Goal: Information Seeking & Learning: Learn about a topic

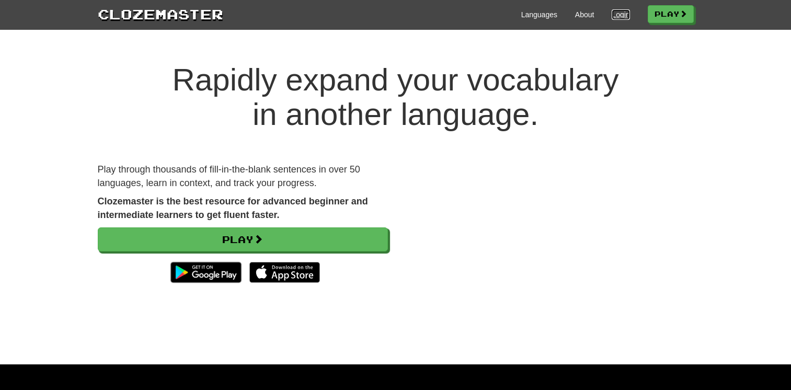
click at [615, 14] on link "Login" at bounding box center [620, 14] width 18 height 10
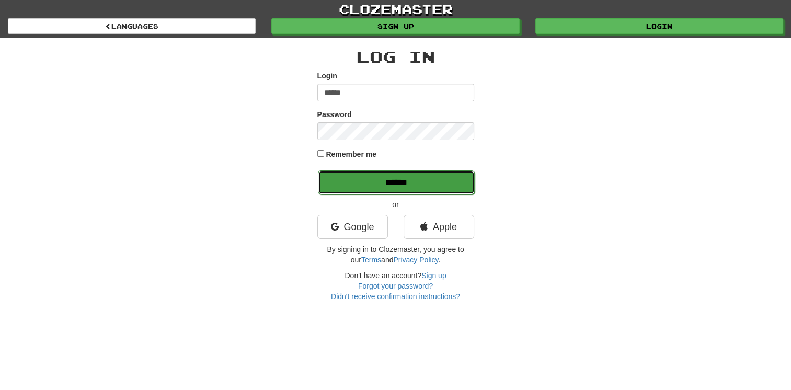
click at [408, 177] on input "******" at bounding box center [396, 182] width 157 height 24
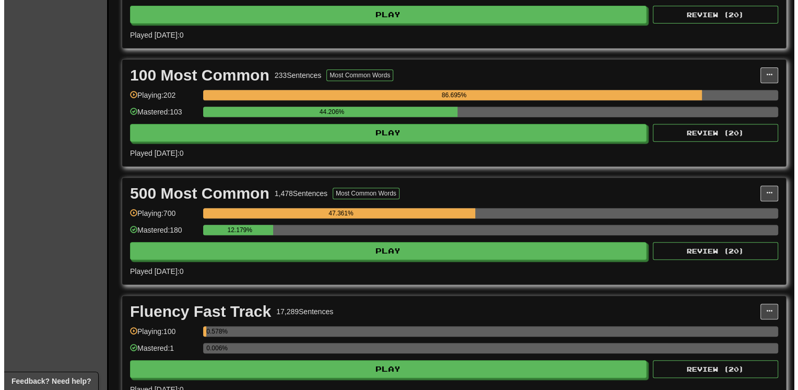
scroll to position [439, 0]
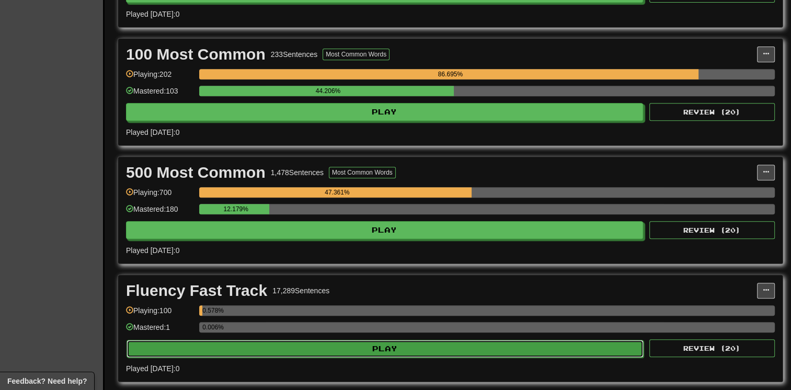
click at [522, 344] on button "Play" at bounding box center [384, 349] width 517 height 18
select select "**"
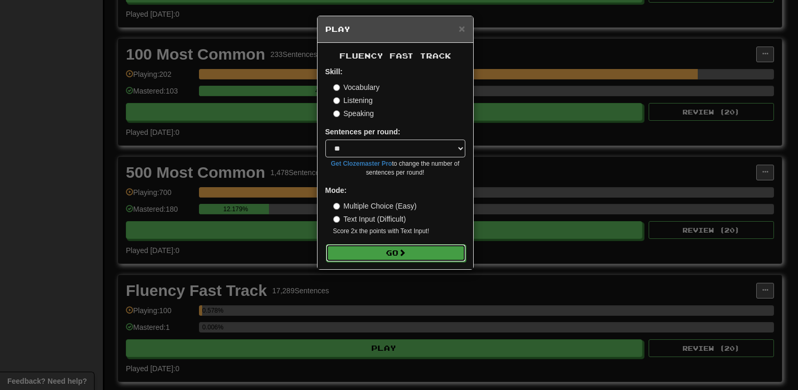
click at [426, 249] on button "Go" at bounding box center [396, 253] width 140 height 18
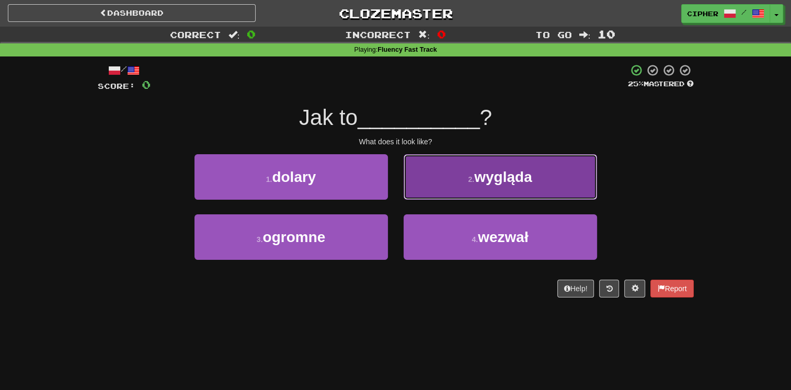
click at [417, 177] on button "2 . wygląda" at bounding box center [499, 176] width 193 height 45
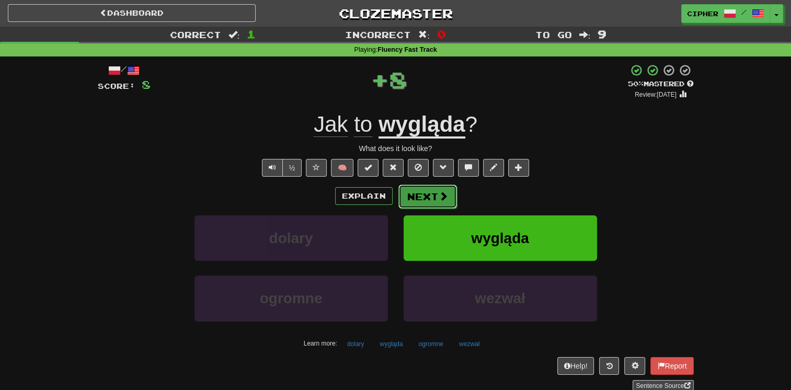
click at [419, 200] on button "Next" at bounding box center [427, 196] width 59 height 24
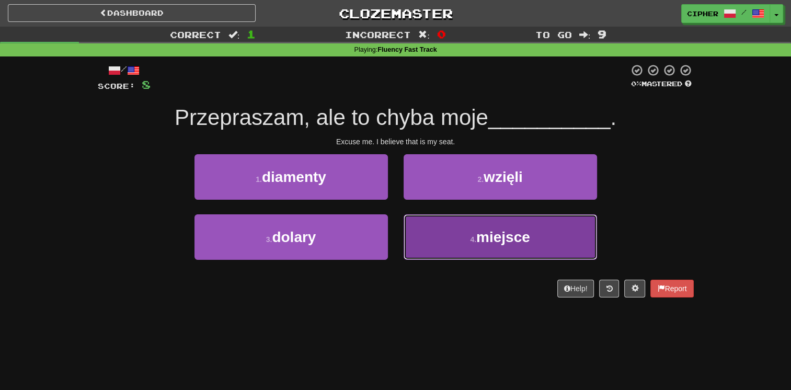
click at [435, 235] on button "4 . miejsce" at bounding box center [499, 236] width 193 height 45
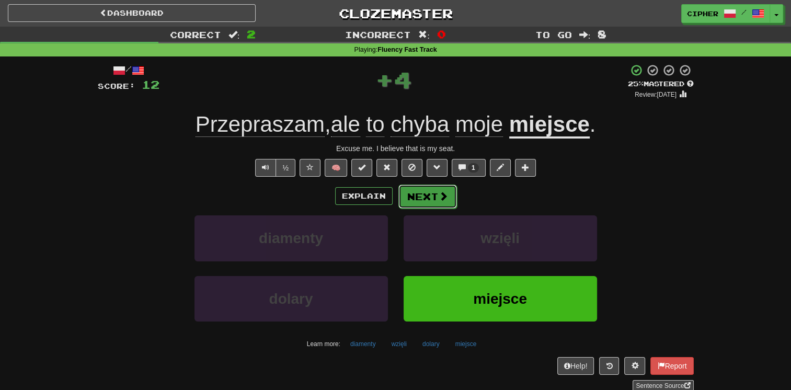
click at [431, 194] on button "Next" at bounding box center [427, 196] width 59 height 24
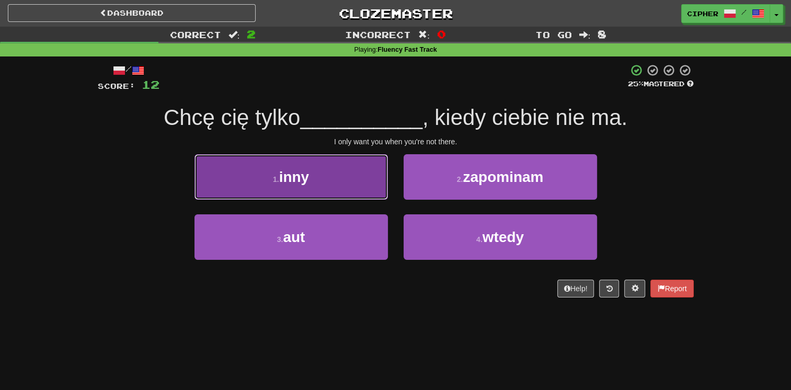
click at [360, 193] on button "1 . inny" at bounding box center [290, 176] width 193 height 45
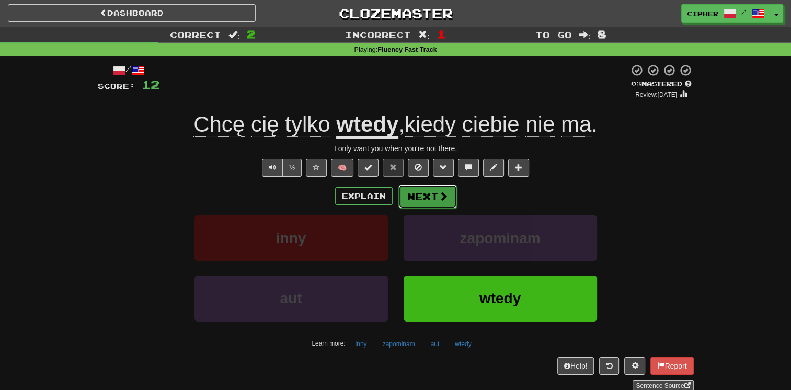
click at [433, 192] on button "Next" at bounding box center [427, 196] width 59 height 24
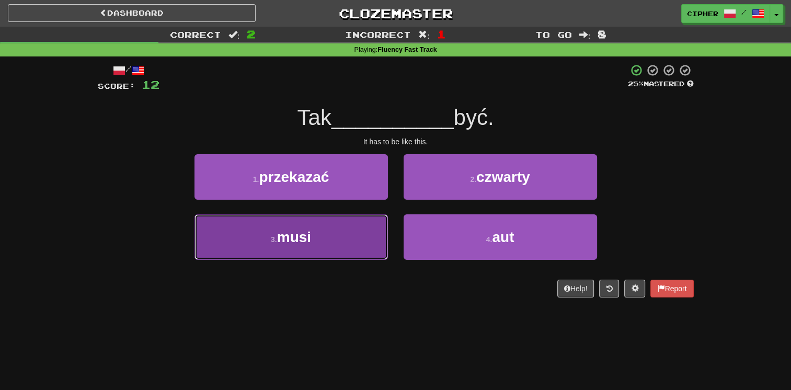
click at [363, 228] on button "3 . musi" at bounding box center [290, 236] width 193 height 45
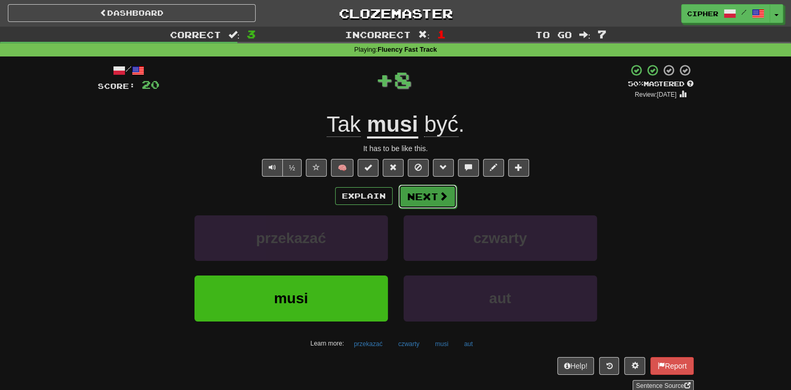
click at [439, 195] on span at bounding box center [442, 195] width 9 height 9
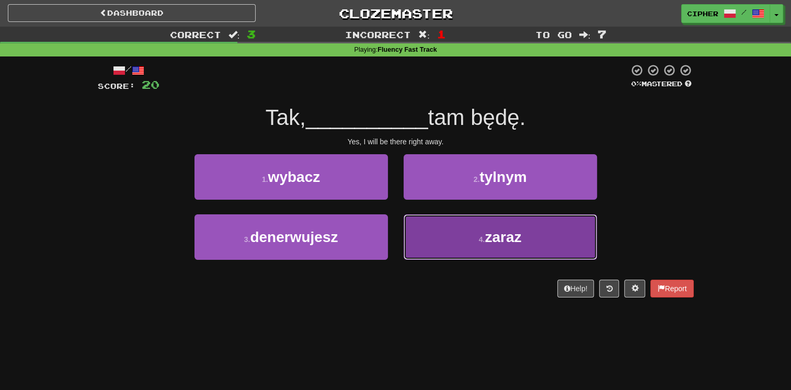
click at [441, 235] on button "4 . zaraz" at bounding box center [499, 236] width 193 height 45
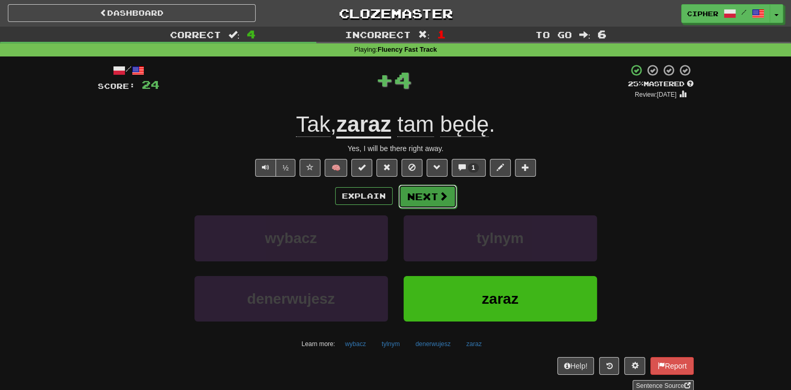
click at [420, 193] on button "Next" at bounding box center [427, 196] width 59 height 24
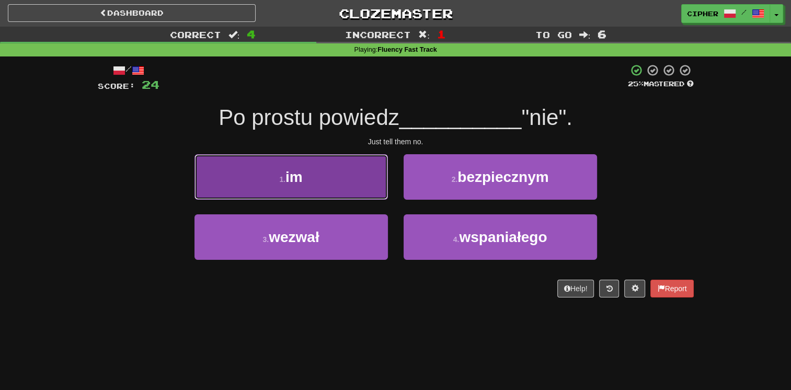
click at [374, 190] on button "1 . im" at bounding box center [290, 176] width 193 height 45
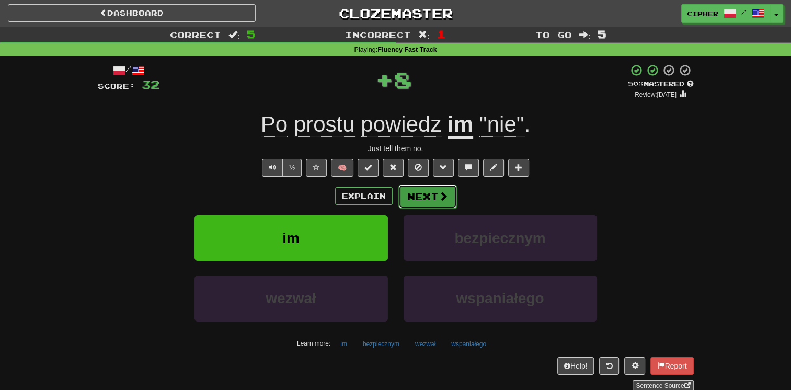
click at [431, 193] on button "Next" at bounding box center [427, 196] width 59 height 24
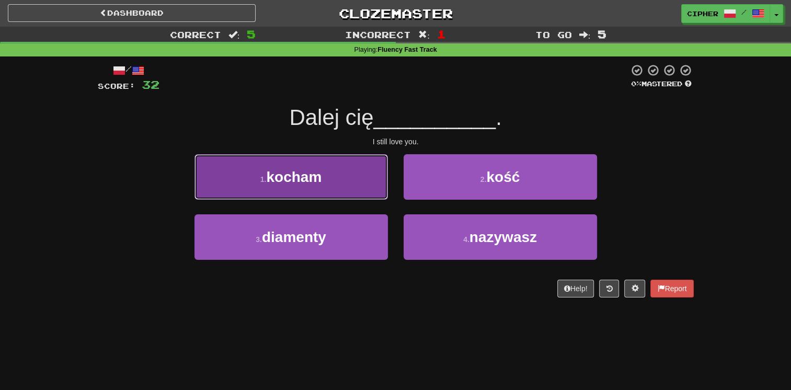
click at [345, 184] on button "1 . kocham" at bounding box center [290, 176] width 193 height 45
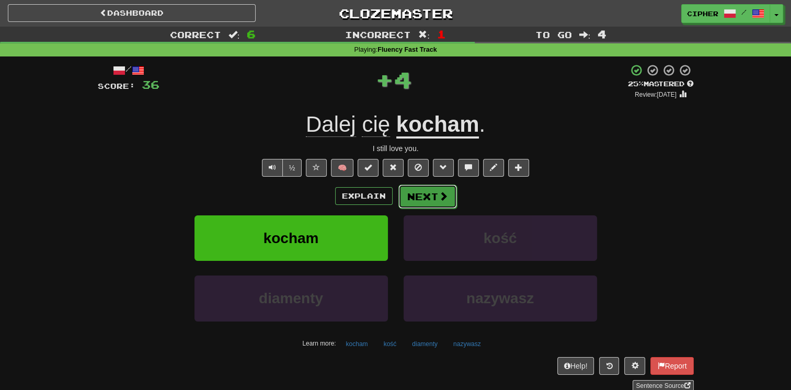
click at [419, 190] on button "Next" at bounding box center [427, 196] width 59 height 24
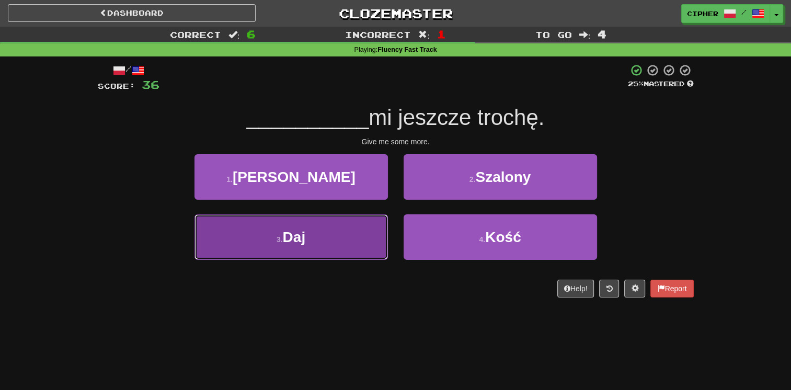
click at [372, 216] on button "3 . Daj" at bounding box center [290, 236] width 193 height 45
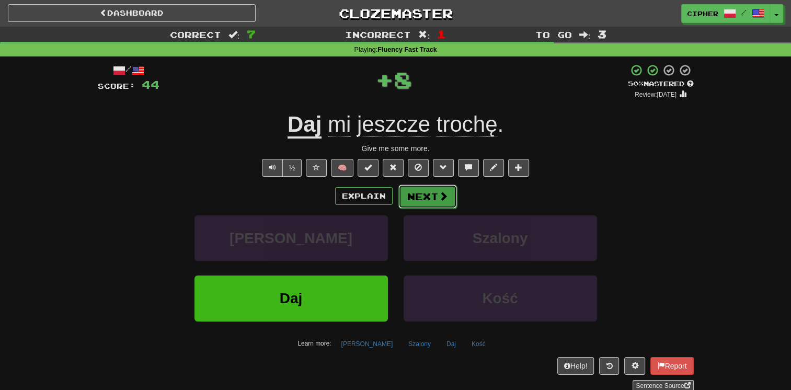
click at [418, 199] on button "Next" at bounding box center [427, 196] width 59 height 24
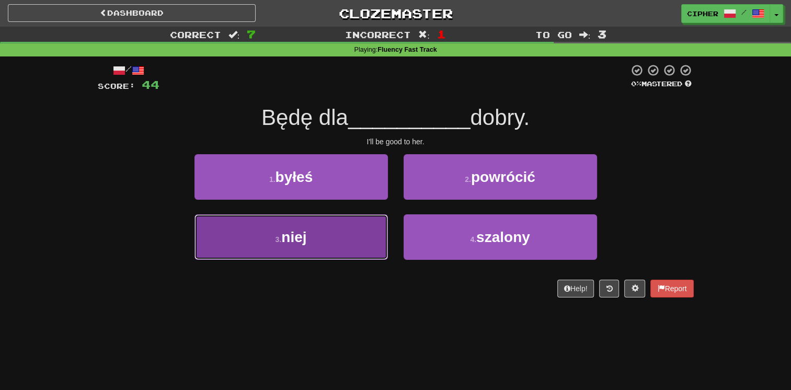
click at [374, 223] on button "3 . niej" at bounding box center [290, 236] width 193 height 45
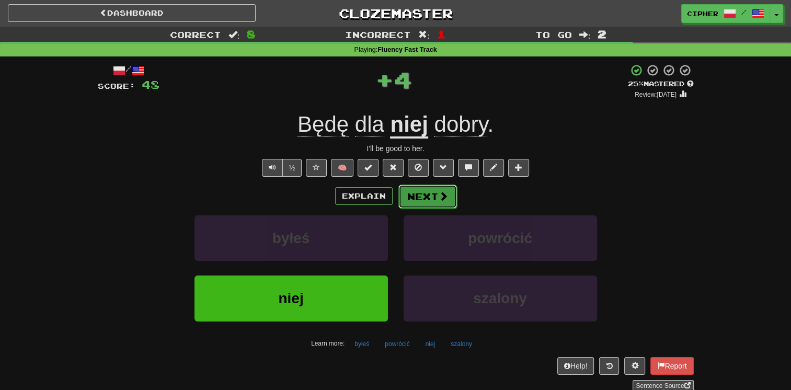
click at [422, 193] on button "Next" at bounding box center [427, 196] width 59 height 24
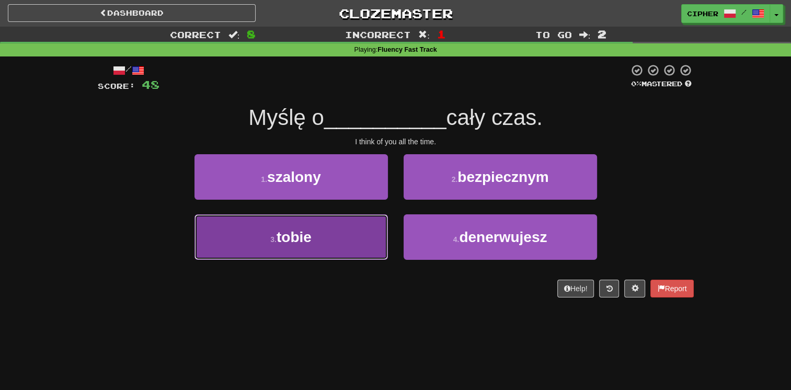
click at [355, 229] on button "3 . tobie" at bounding box center [290, 236] width 193 height 45
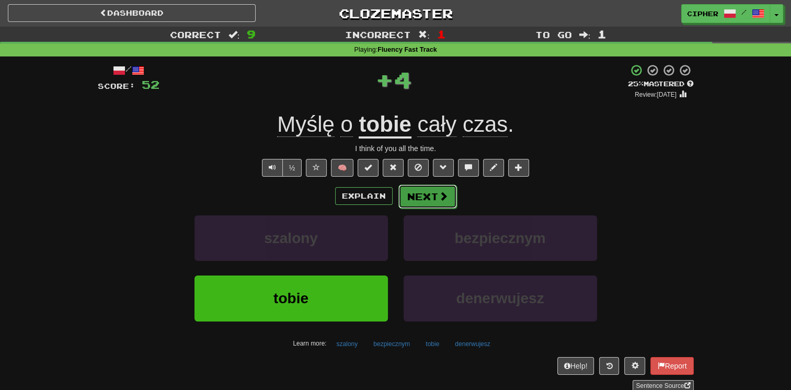
click at [421, 195] on button "Next" at bounding box center [427, 196] width 59 height 24
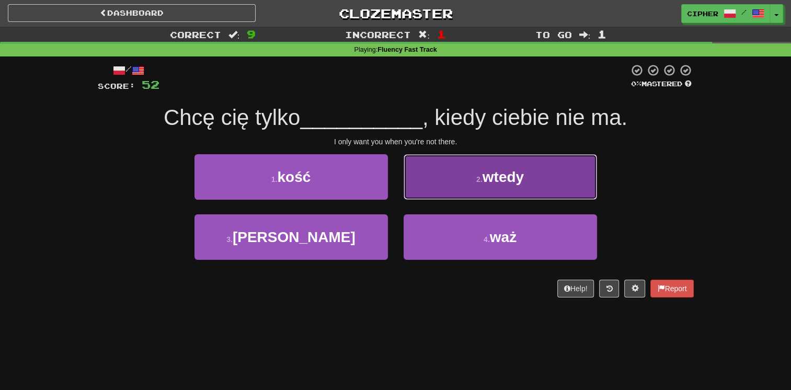
click at [421, 189] on button "2 . wtedy" at bounding box center [499, 176] width 193 height 45
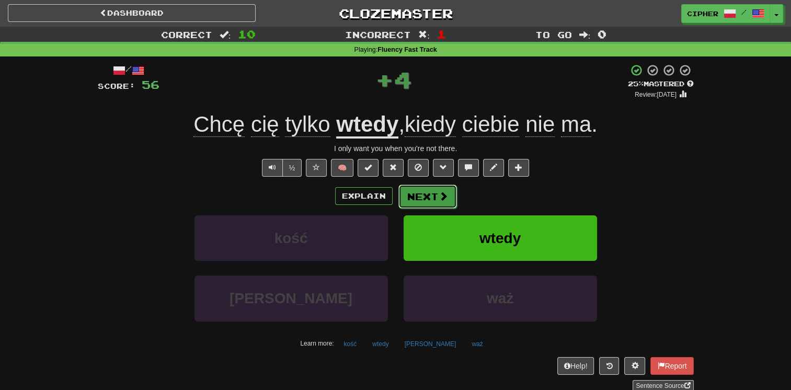
click at [422, 192] on button "Next" at bounding box center [427, 196] width 59 height 24
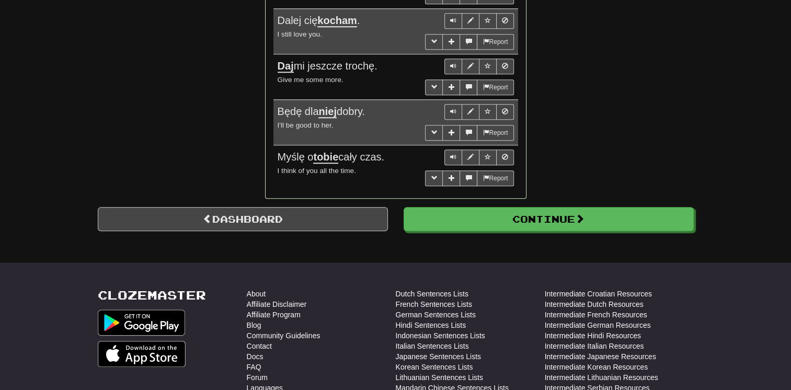
scroll to position [982, 0]
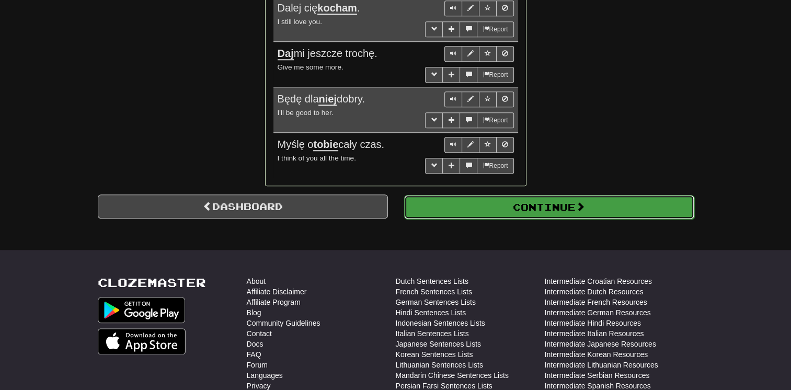
click at [472, 204] on button "Continue" at bounding box center [549, 207] width 290 height 24
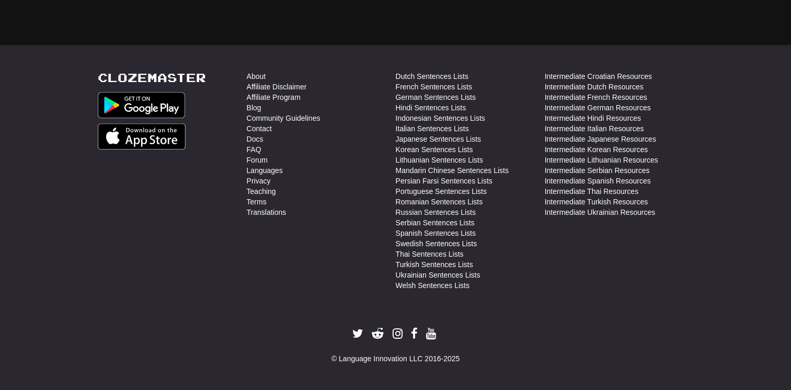
scroll to position [30, 0]
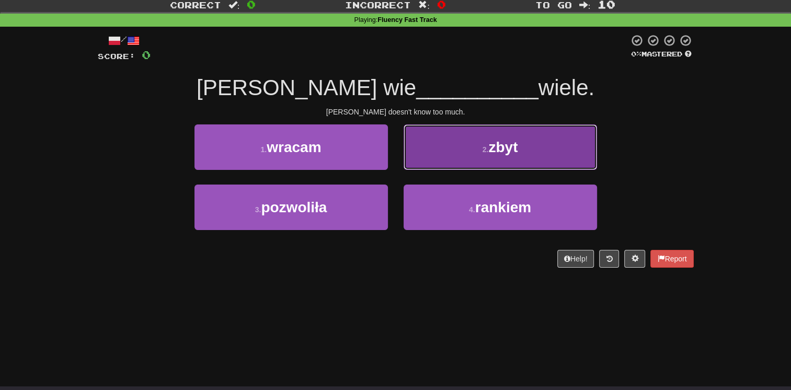
click at [510, 147] on span "zbyt" at bounding box center [502, 147] width 29 height 16
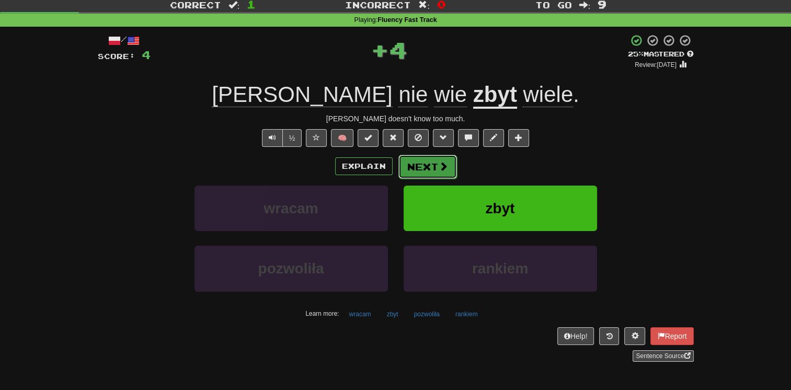
click at [422, 170] on button "Next" at bounding box center [427, 167] width 59 height 24
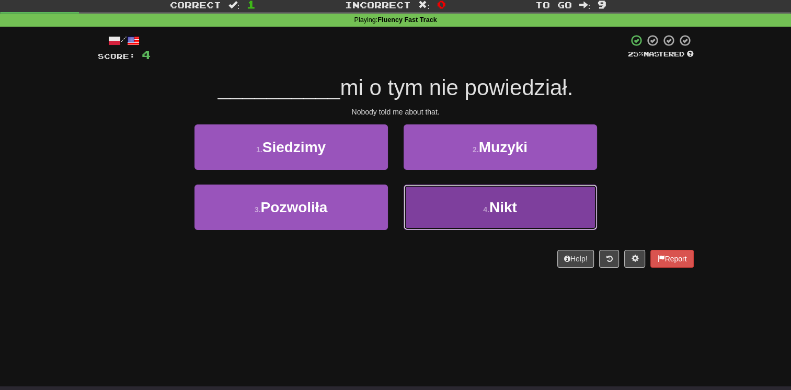
click at [427, 189] on button "4 . Nikt" at bounding box center [499, 206] width 193 height 45
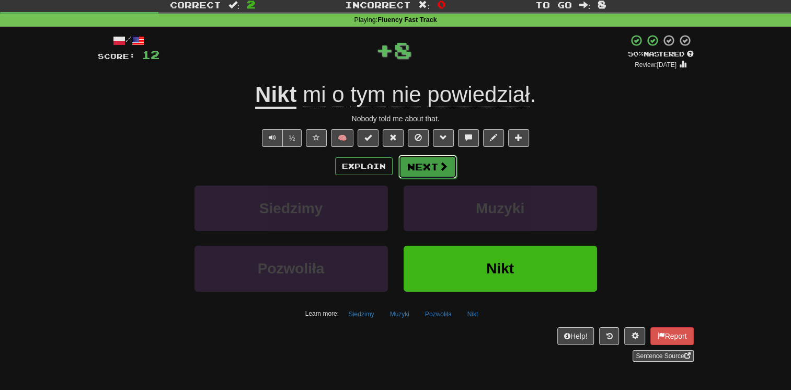
click at [412, 164] on button "Next" at bounding box center [427, 167] width 59 height 24
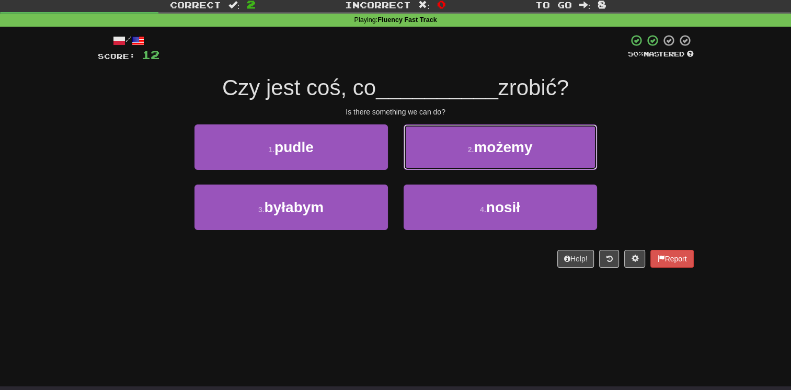
click at [412, 164] on button "2 . możemy" at bounding box center [499, 146] width 193 height 45
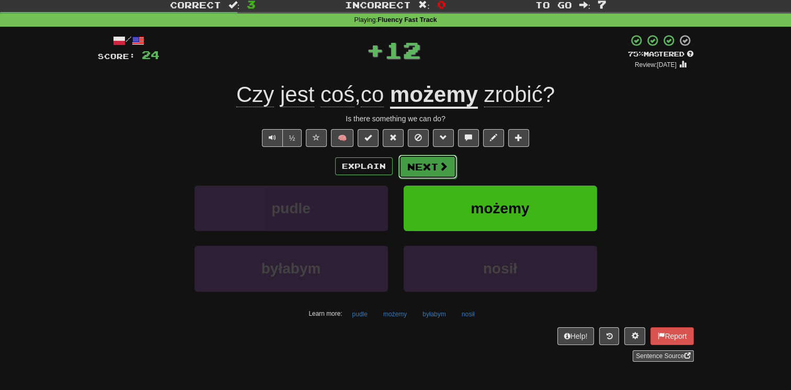
click at [411, 164] on button "Next" at bounding box center [427, 167] width 59 height 24
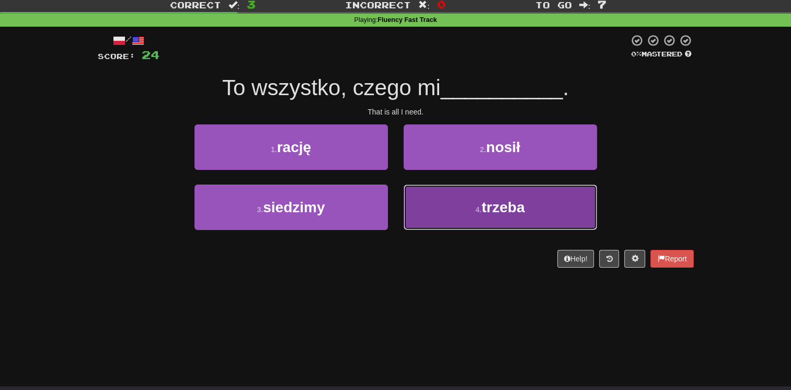
click at [425, 206] on button "4 . trzeba" at bounding box center [499, 206] width 193 height 45
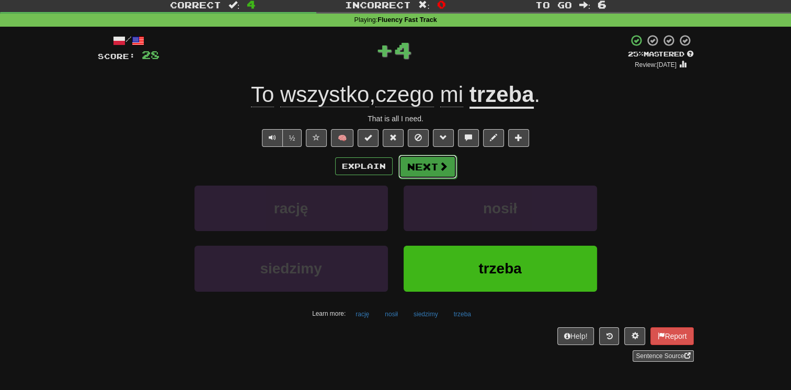
click at [419, 163] on button "Next" at bounding box center [427, 167] width 59 height 24
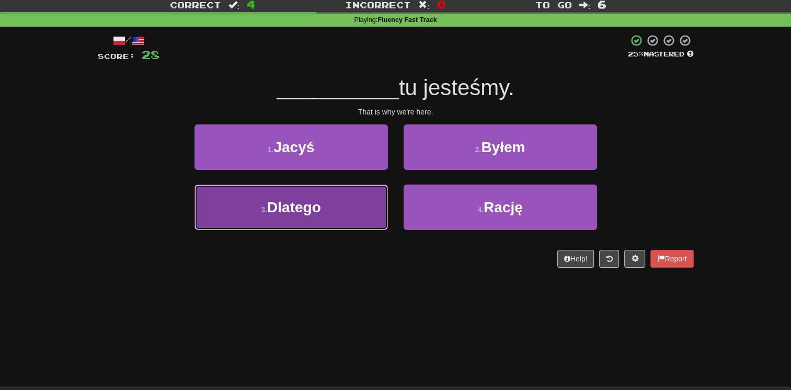
click at [349, 197] on button "3 . Dlatego" at bounding box center [290, 206] width 193 height 45
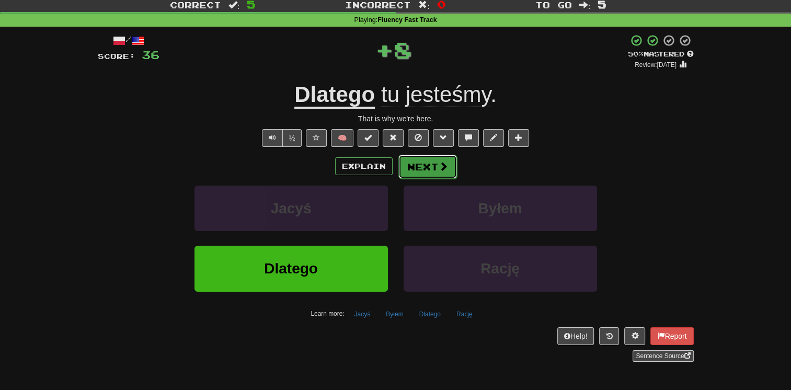
click at [420, 162] on button "Next" at bounding box center [427, 167] width 59 height 24
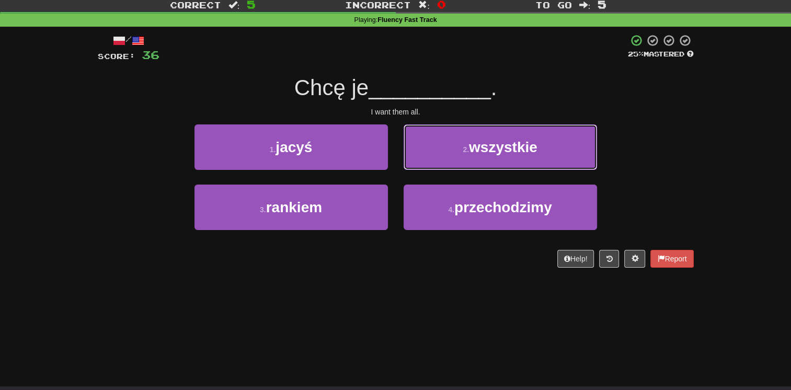
click at [420, 162] on button "2 . wszystkie" at bounding box center [499, 146] width 193 height 45
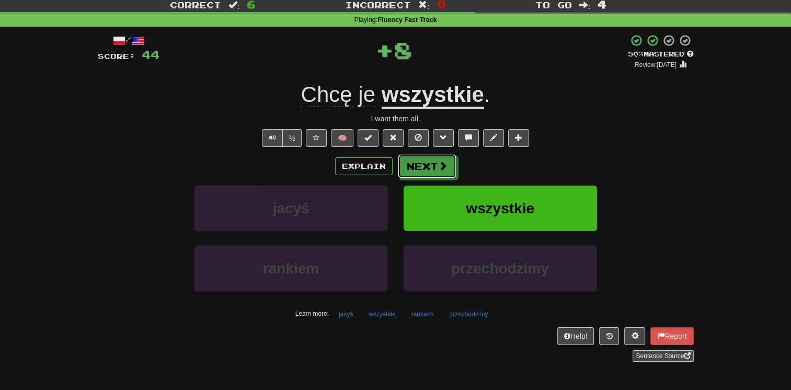
click at [420, 162] on button "Next" at bounding box center [427, 166] width 59 height 24
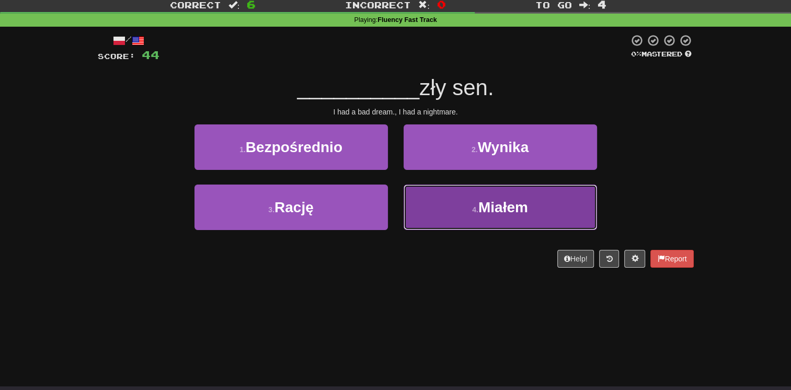
click at [421, 203] on button "4 . Miałem" at bounding box center [499, 206] width 193 height 45
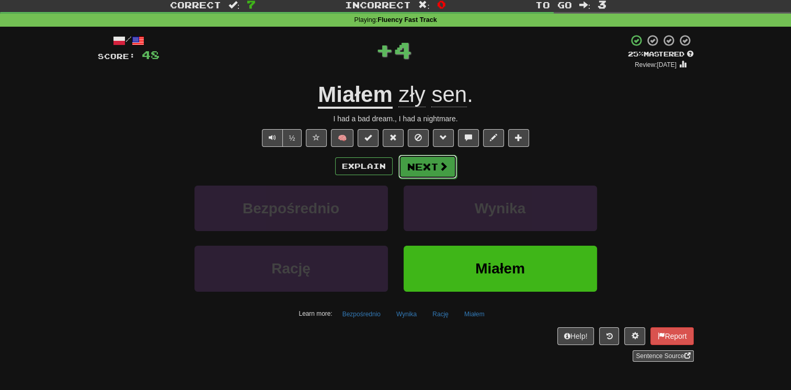
click at [412, 164] on button "Next" at bounding box center [427, 167] width 59 height 24
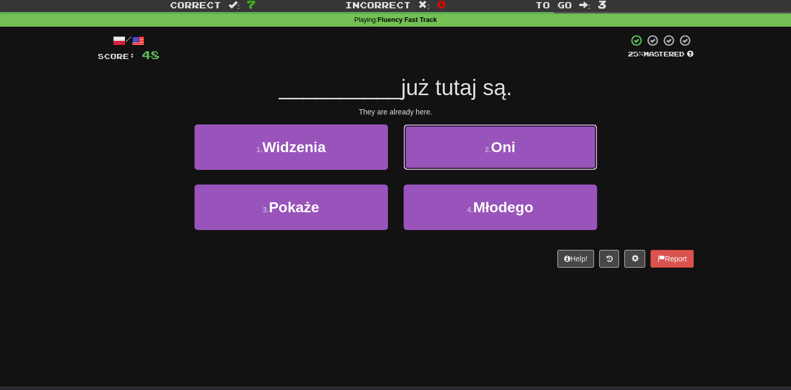
click at [412, 164] on button "2 . Oni" at bounding box center [499, 146] width 193 height 45
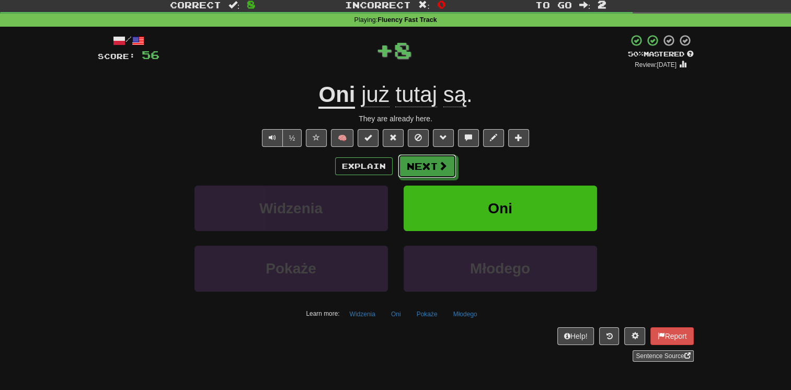
click at [412, 164] on button "Next" at bounding box center [427, 166] width 59 height 24
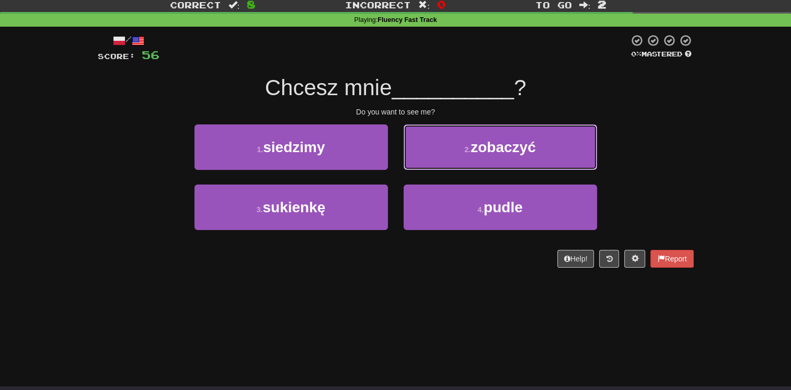
click at [412, 164] on button "2 . zobaczyć" at bounding box center [499, 146] width 193 height 45
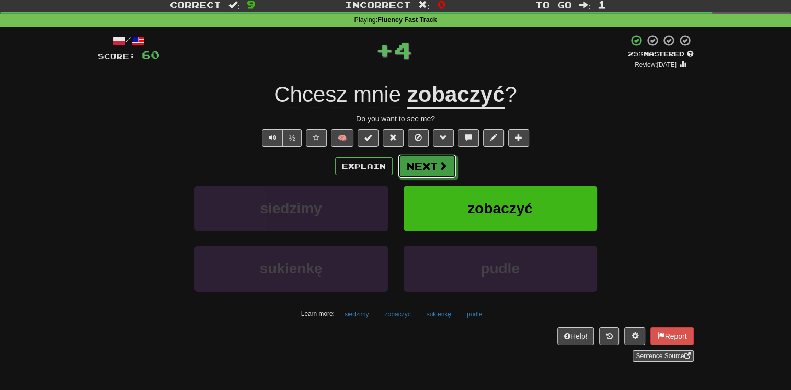
click at [412, 164] on button "Next" at bounding box center [427, 166] width 59 height 24
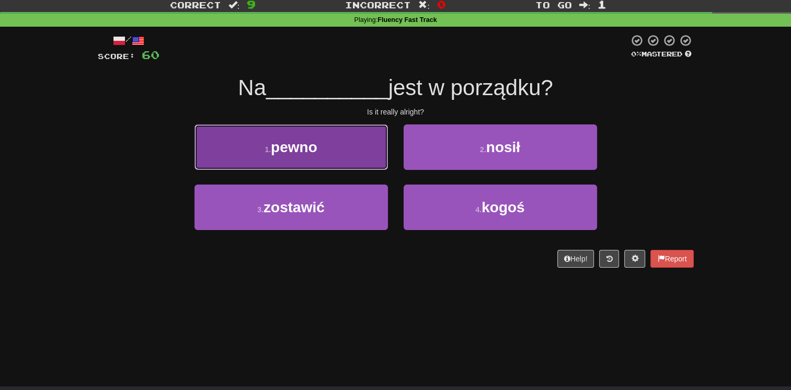
click at [371, 158] on button "1 . pewno" at bounding box center [290, 146] width 193 height 45
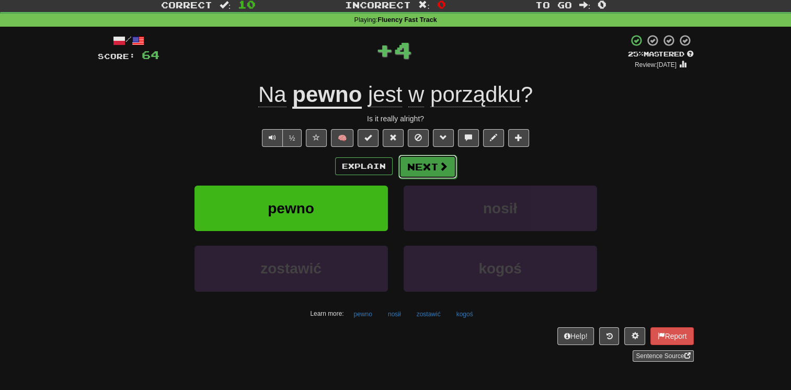
click at [417, 164] on button "Next" at bounding box center [427, 167] width 59 height 24
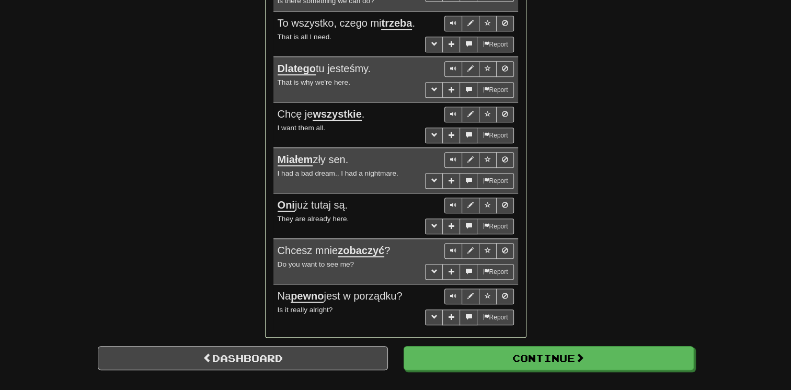
scroll to position [845, 0]
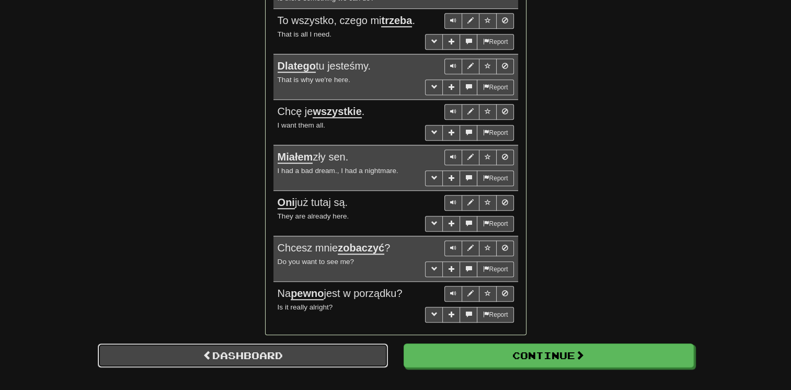
click at [242, 343] on link "Dashboard" at bounding box center [243, 355] width 290 height 24
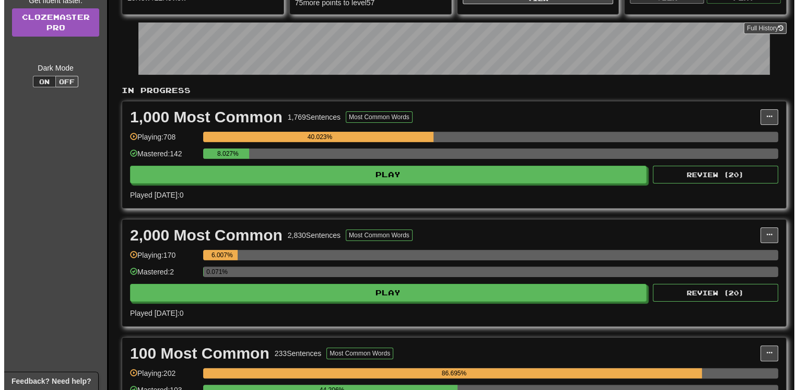
scroll to position [84, 0]
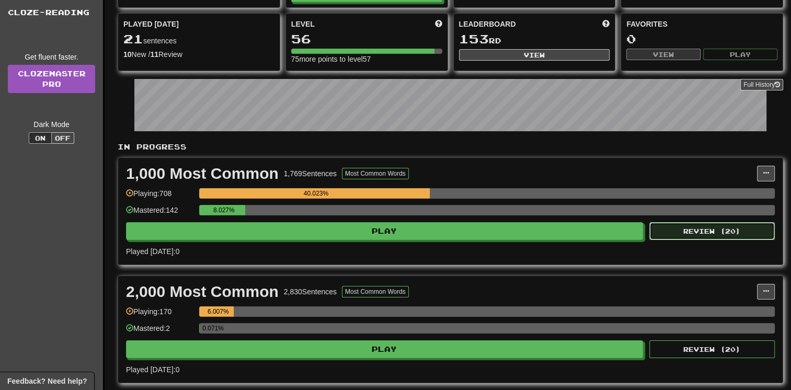
click at [680, 229] on button "Review ( 20 )" at bounding box center [711, 231] width 125 height 18
select select "**"
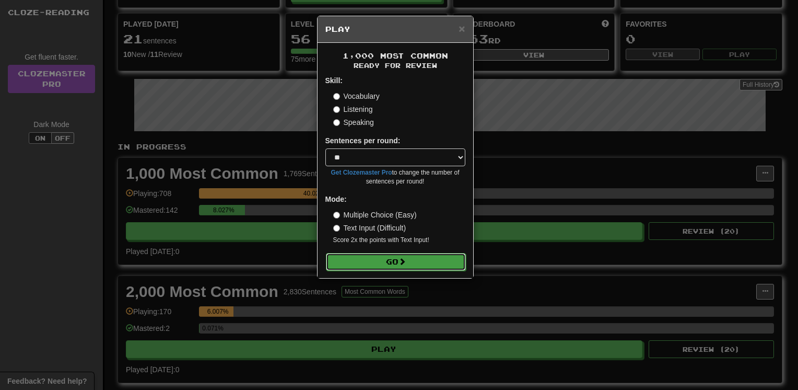
click at [397, 265] on button "Go" at bounding box center [396, 262] width 140 height 18
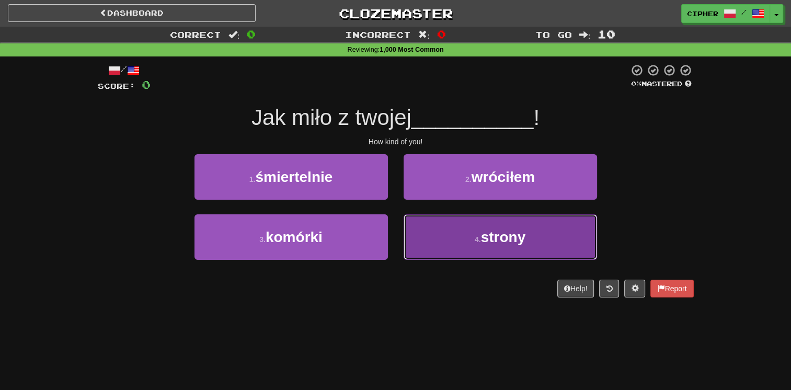
click at [412, 255] on button "4 . strony" at bounding box center [499, 236] width 193 height 45
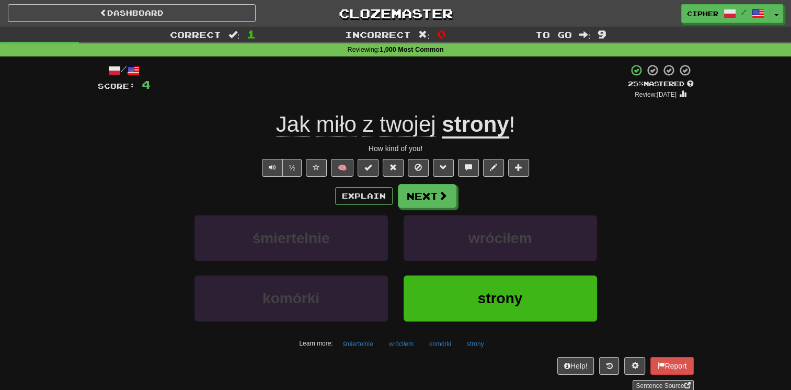
click at [414, 208] on div "Explain Next śmiertelnie wróciłem komórki strony Learn more: śmiertelnie wrócił…" at bounding box center [396, 268] width 596 height 168
click at [415, 198] on button "Next" at bounding box center [427, 196] width 59 height 24
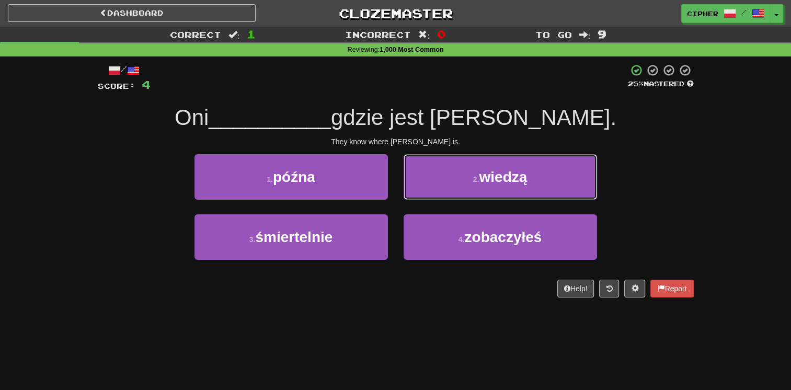
click at [415, 198] on button "2 . wiedzą" at bounding box center [499, 176] width 193 height 45
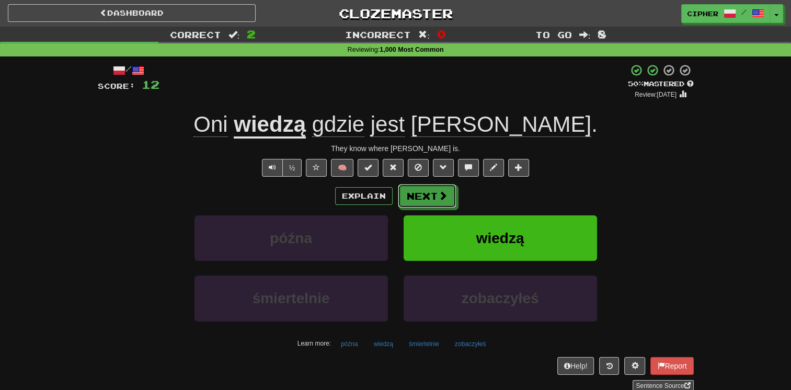
click at [415, 198] on button "Next" at bounding box center [427, 196] width 59 height 24
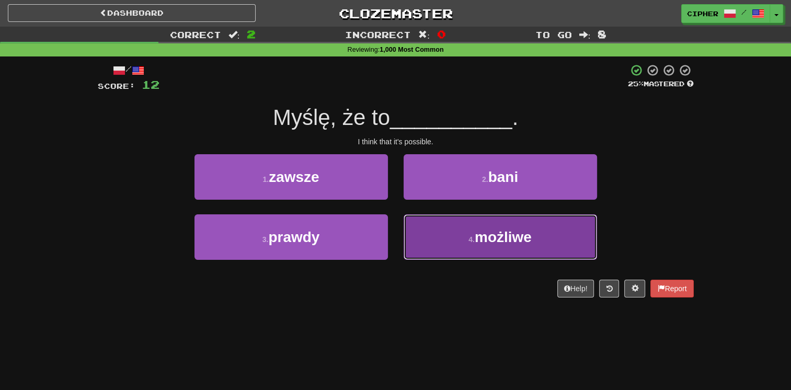
click at [431, 226] on button "4 . możliwe" at bounding box center [499, 236] width 193 height 45
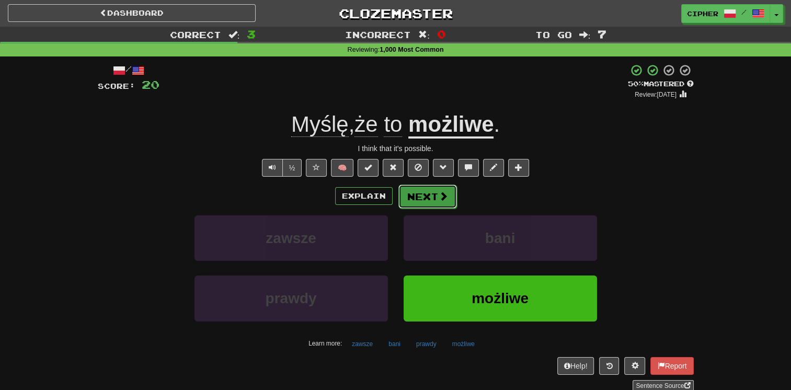
click at [424, 199] on button "Next" at bounding box center [427, 196] width 59 height 24
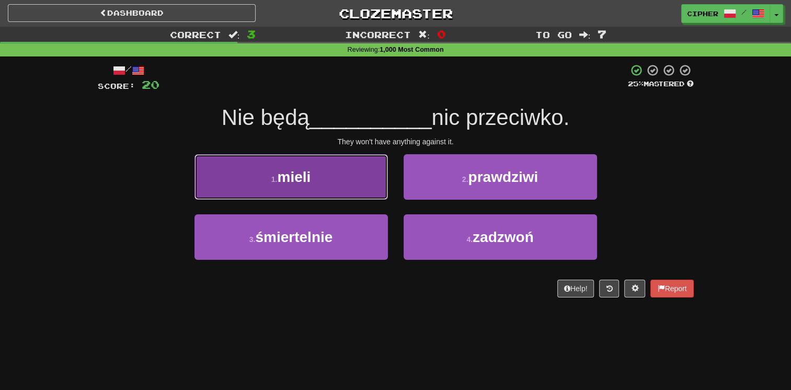
click at [366, 192] on button "1 . mieli" at bounding box center [290, 176] width 193 height 45
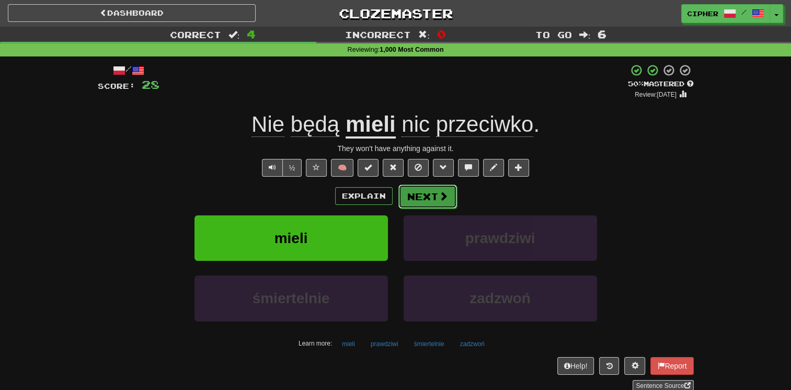
click at [403, 195] on button "Next" at bounding box center [427, 196] width 59 height 24
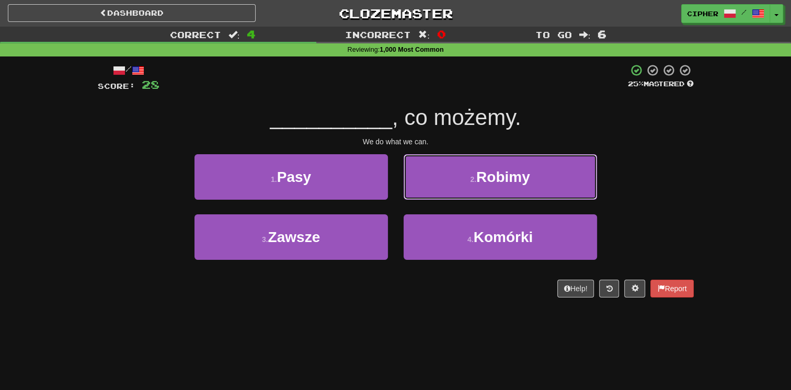
click at [403, 195] on button "2 . Robimy" at bounding box center [499, 176] width 193 height 45
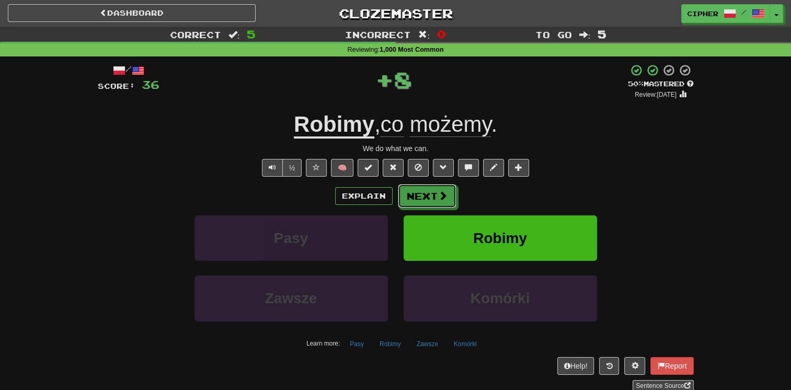
click at [403, 195] on button "Next" at bounding box center [427, 196] width 59 height 24
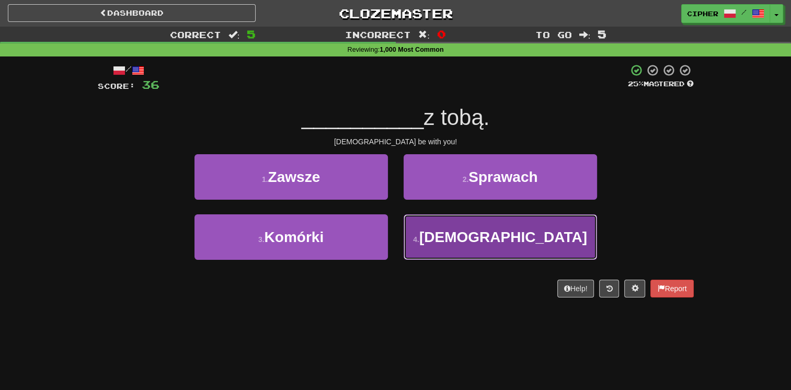
click at [422, 223] on button "4 . Bóg" at bounding box center [499, 236] width 193 height 45
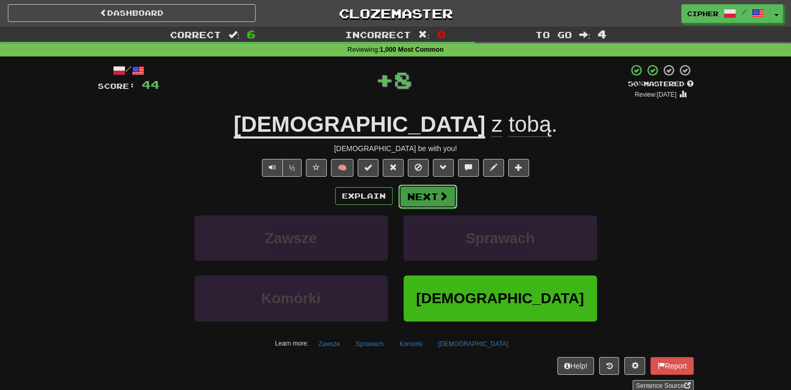
click at [416, 188] on button "Next" at bounding box center [427, 196] width 59 height 24
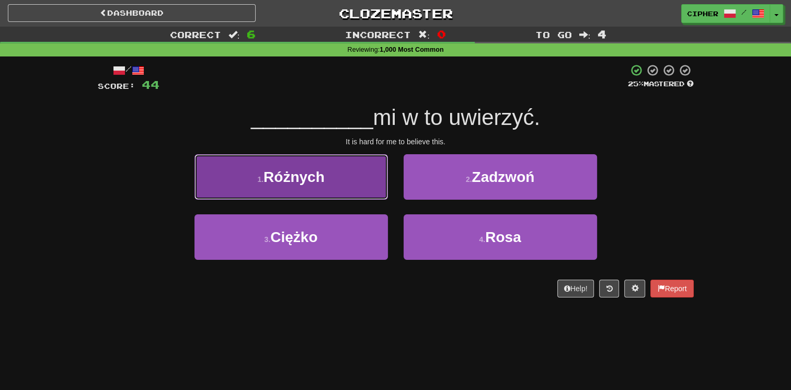
click at [348, 193] on button "1 . Różnych" at bounding box center [290, 176] width 193 height 45
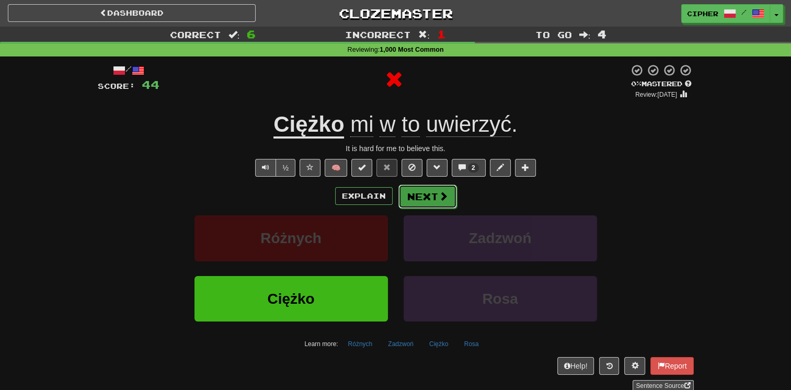
click at [409, 190] on button "Next" at bounding box center [427, 196] width 59 height 24
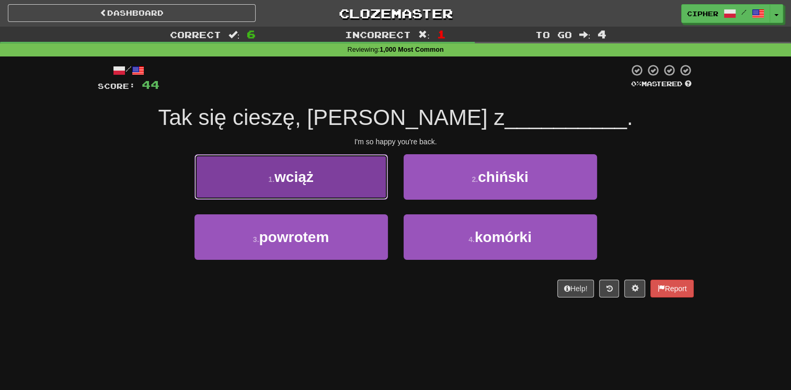
click at [377, 189] on button "1 . wciąż" at bounding box center [290, 176] width 193 height 45
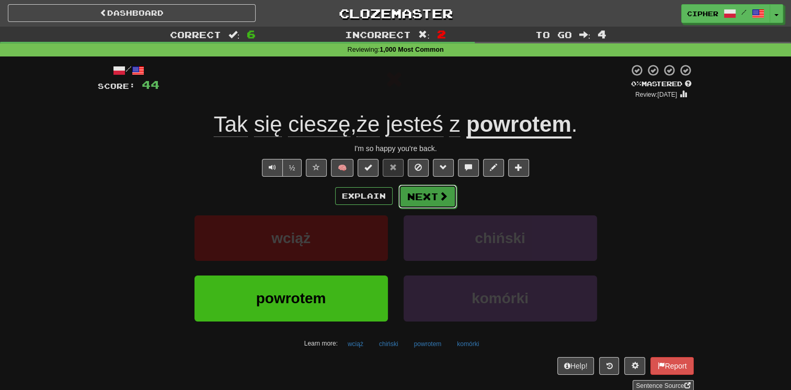
click at [427, 195] on button "Next" at bounding box center [427, 196] width 59 height 24
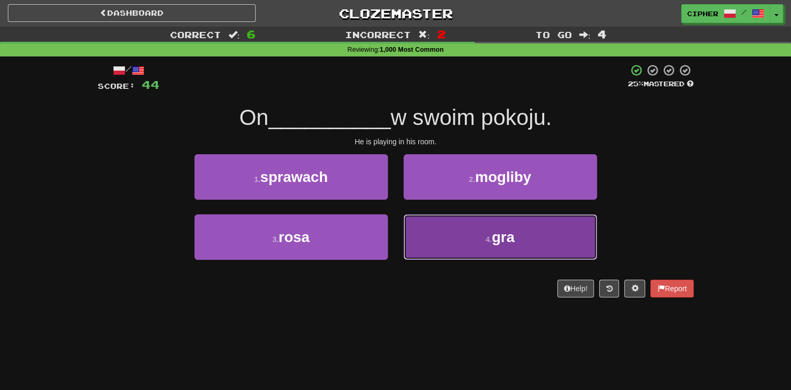
click at [410, 218] on button "4 . gra" at bounding box center [499, 236] width 193 height 45
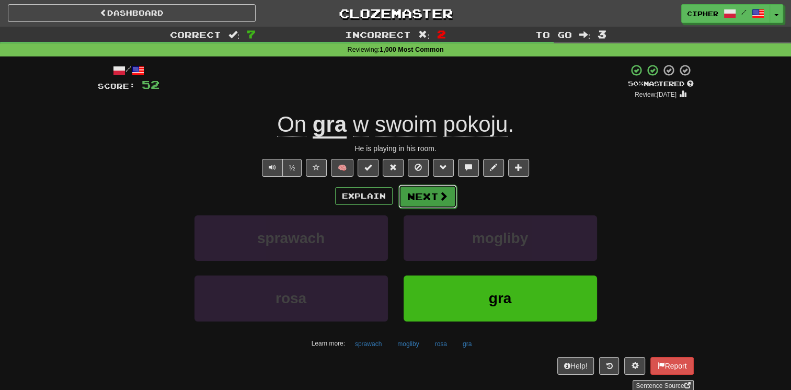
click at [445, 195] on span at bounding box center [442, 195] width 9 height 9
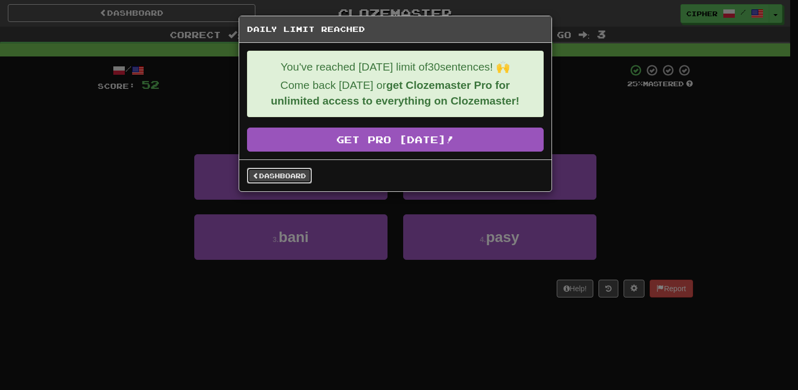
click at [279, 173] on link "Dashboard" at bounding box center [279, 176] width 65 height 16
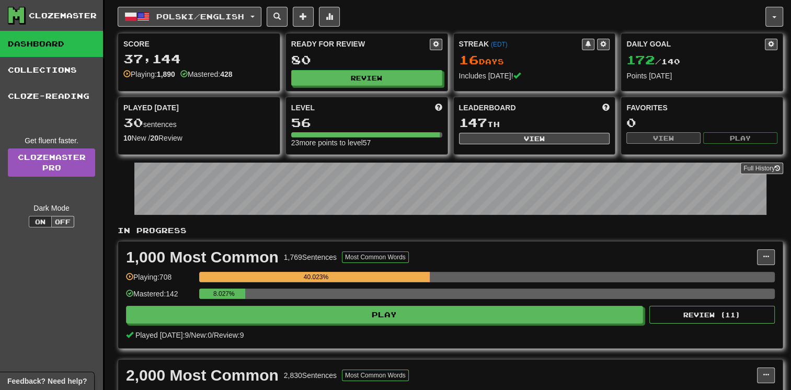
click at [614, 225] on p "In Progress" at bounding box center [450, 230] width 665 height 10
click at [244, 16] on span "Polski / English" at bounding box center [200, 16] width 88 height 9
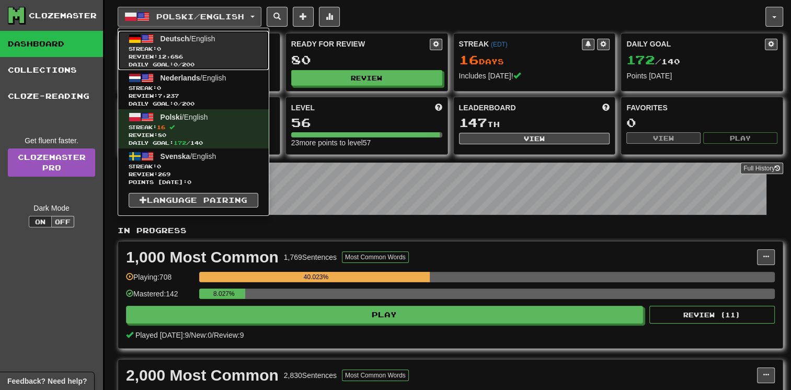
click at [239, 54] on span "Review: 12,686" at bounding box center [194, 57] width 130 height 8
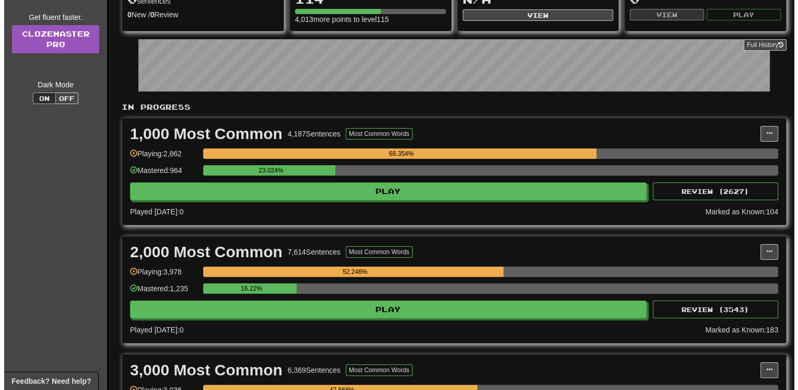
scroll to position [125, 0]
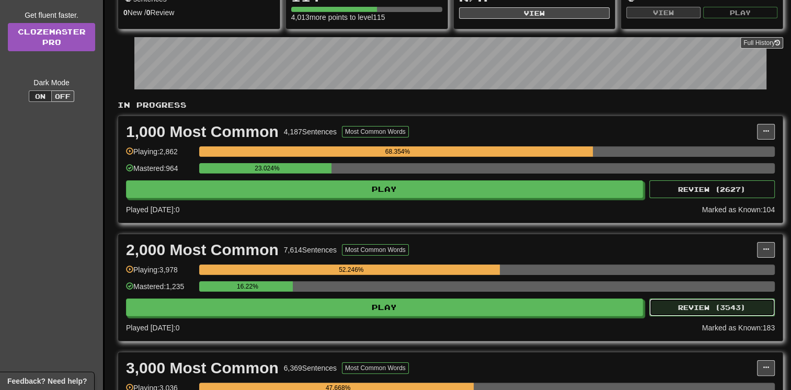
click at [665, 300] on button "Review ( 3543 )" at bounding box center [711, 307] width 125 height 18
select select "**"
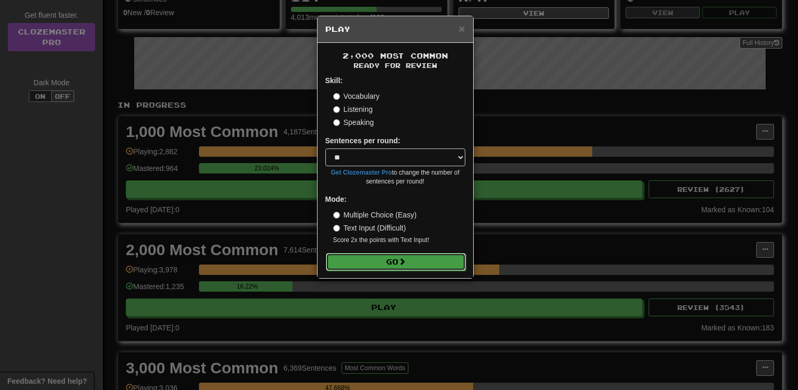
click at [435, 258] on button "Go" at bounding box center [396, 262] width 140 height 18
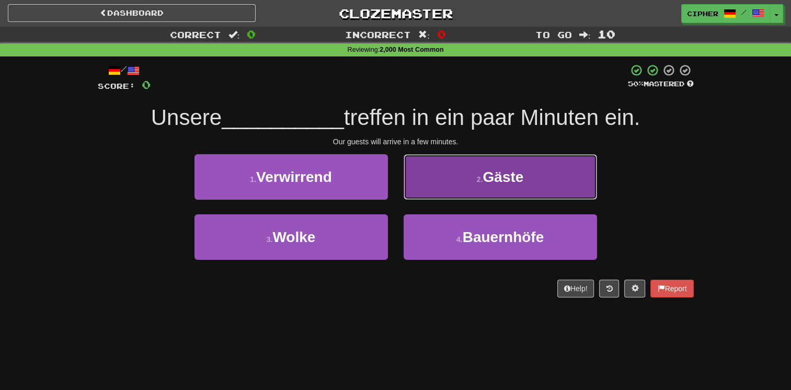
click at [431, 185] on button "2 . Gäste" at bounding box center [499, 176] width 193 height 45
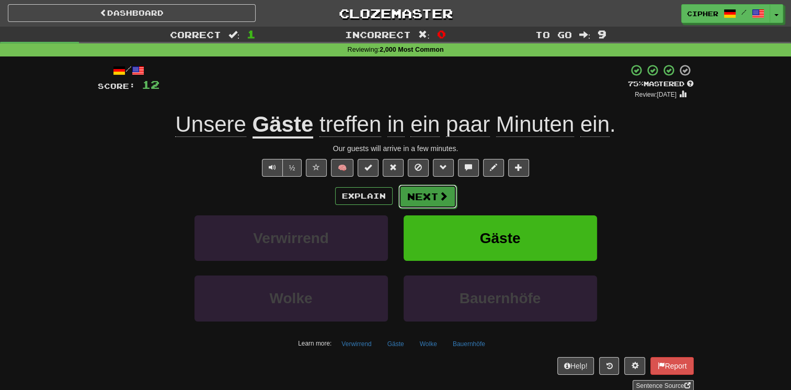
click at [408, 192] on button "Next" at bounding box center [427, 196] width 59 height 24
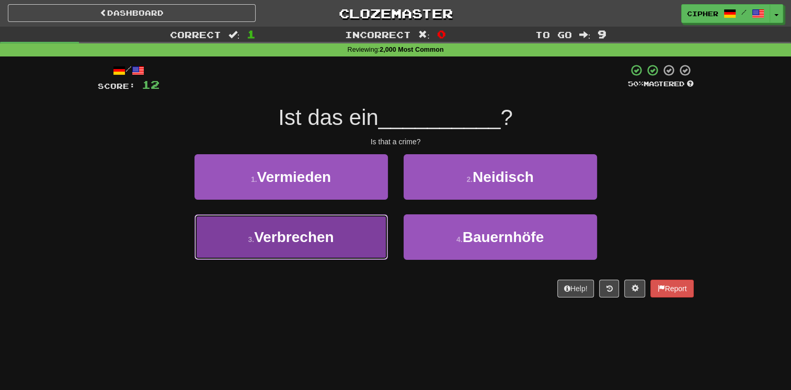
click at [365, 227] on button "3 . Verbrechen" at bounding box center [290, 236] width 193 height 45
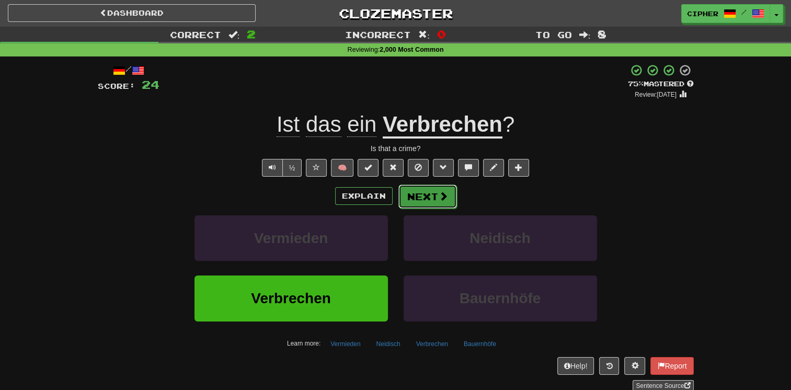
click at [451, 192] on button "Next" at bounding box center [427, 196] width 59 height 24
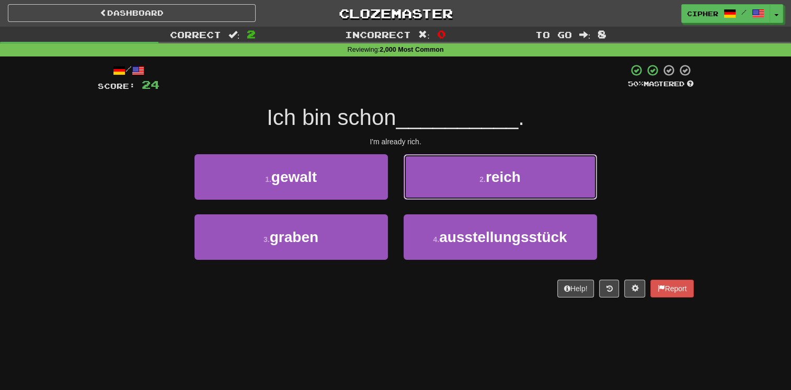
click at [451, 192] on button "2 . reich" at bounding box center [499, 176] width 193 height 45
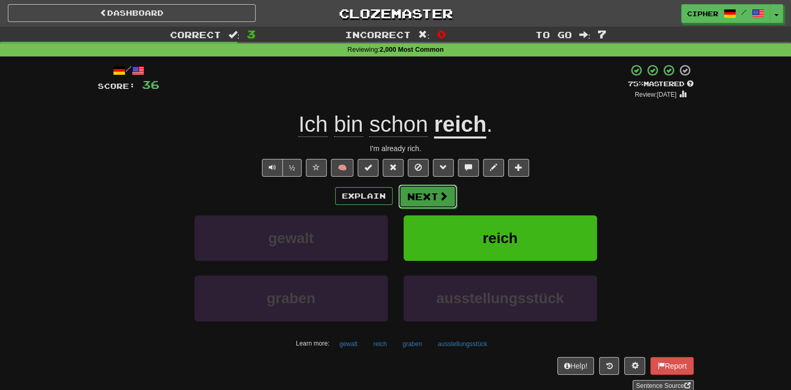
click at [431, 198] on button "Next" at bounding box center [427, 196] width 59 height 24
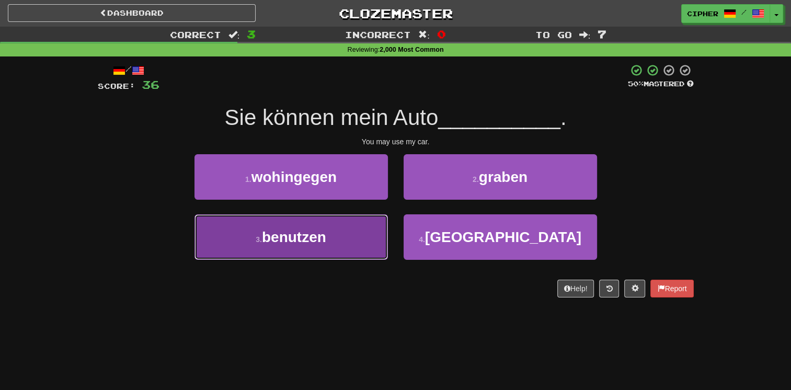
click at [351, 234] on button "3 . benutzen" at bounding box center [290, 236] width 193 height 45
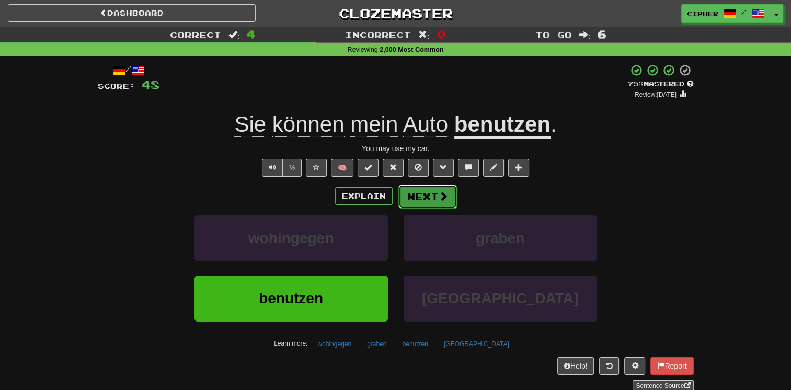
click at [434, 191] on button "Next" at bounding box center [427, 196] width 59 height 24
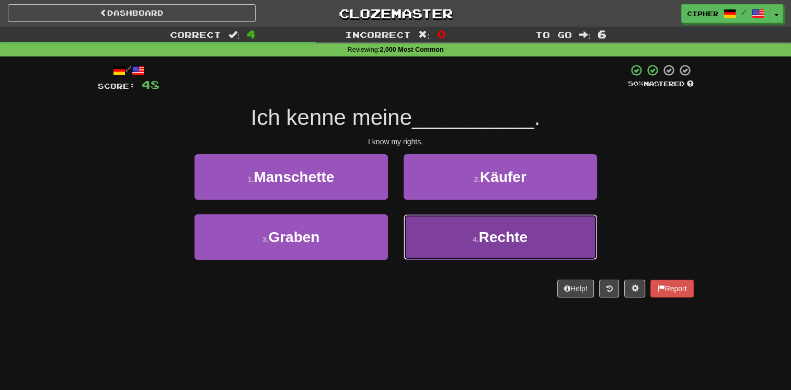
click at [435, 228] on button "4 . Rechte" at bounding box center [499, 236] width 193 height 45
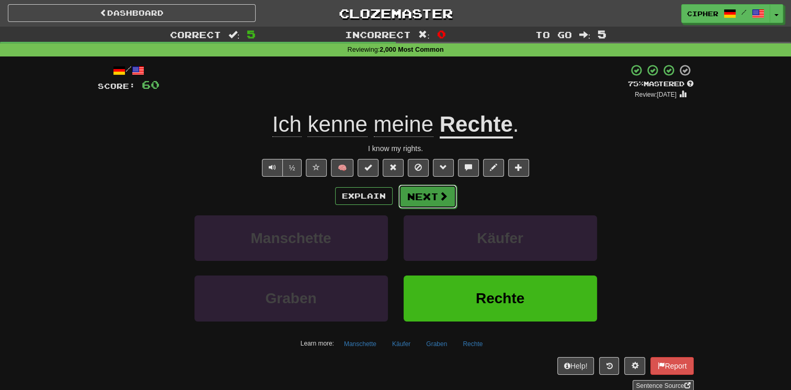
click at [428, 191] on button "Next" at bounding box center [427, 196] width 59 height 24
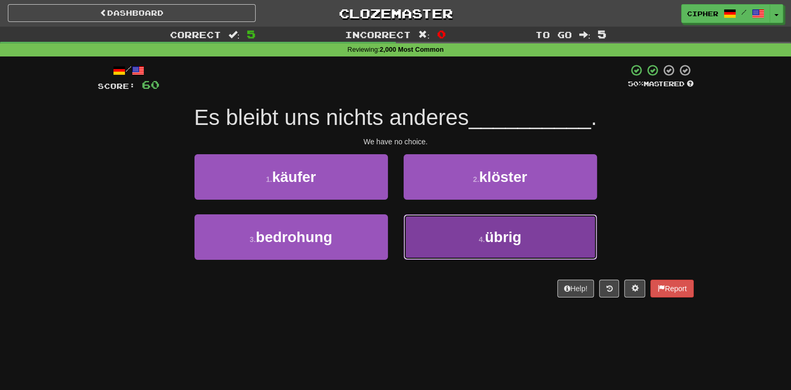
click at [429, 215] on button "4 . übrig" at bounding box center [499, 236] width 193 height 45
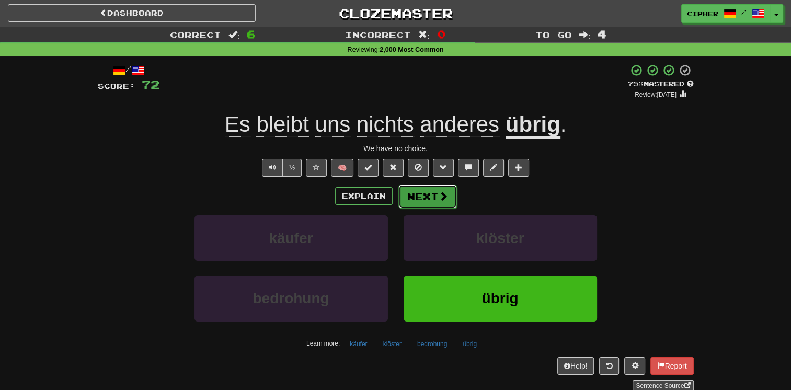
click at [419, 187] on button "Next" at bounding box center [427, 196] width 59 height 24
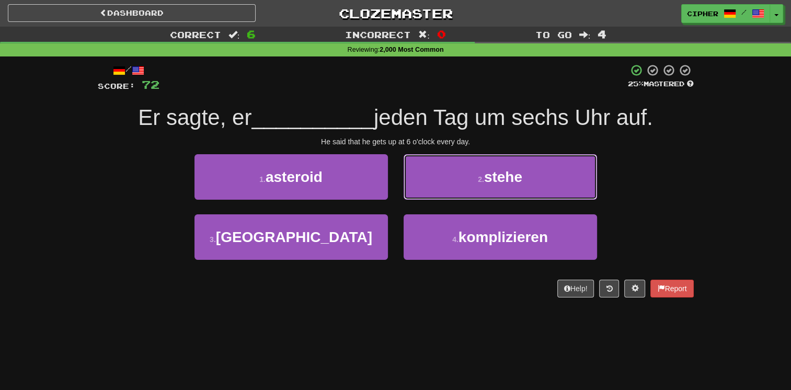
click at [419, 187] on button "2 . stehe" at bounding box center [499, 176] width 193 height 45
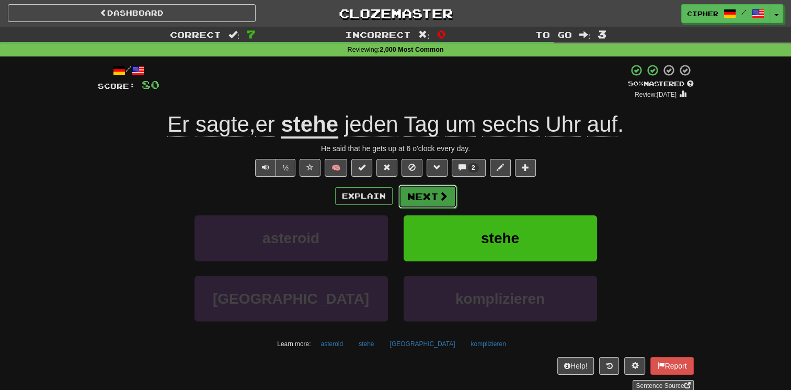
click at [413, 193] on button "Next" at bounding box center [427, 196] width 59 height 24
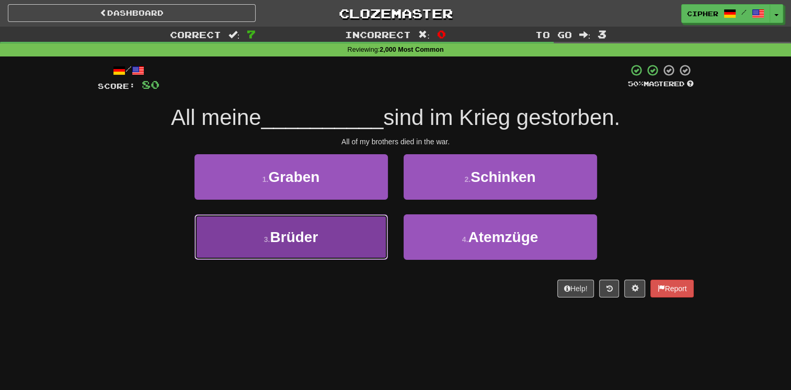
click at [359, 224] on button "3 . Brüder" at bounding box center [290, 236] width 193 height 45
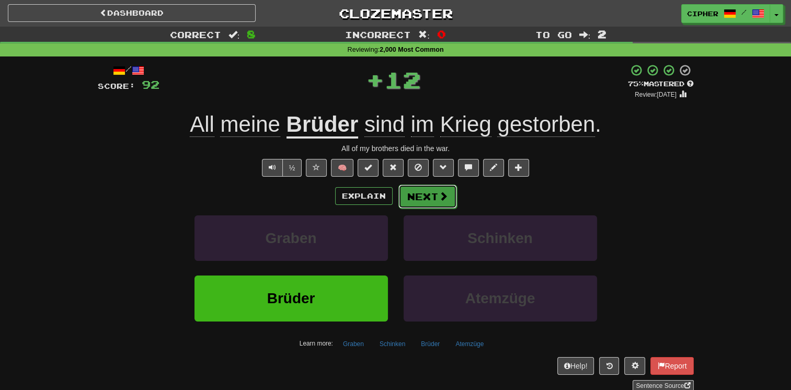
click at [420, 197] on button "Next" at bounding box center [427, 196] width 59 height 24
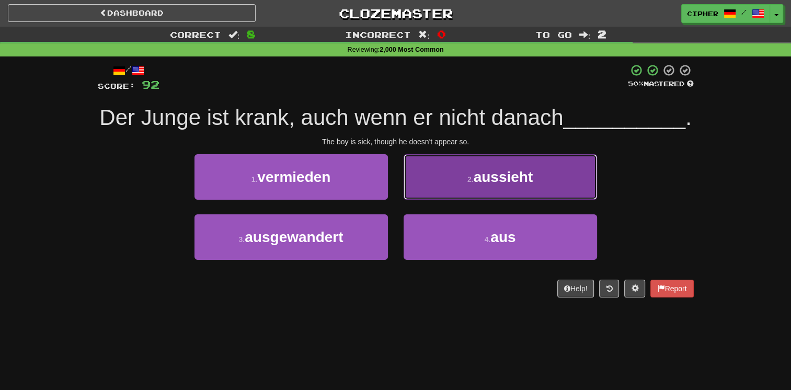
click at [426, 200] on button "2 . aussieht" at bounding box center [499, 176] width 193 height 45
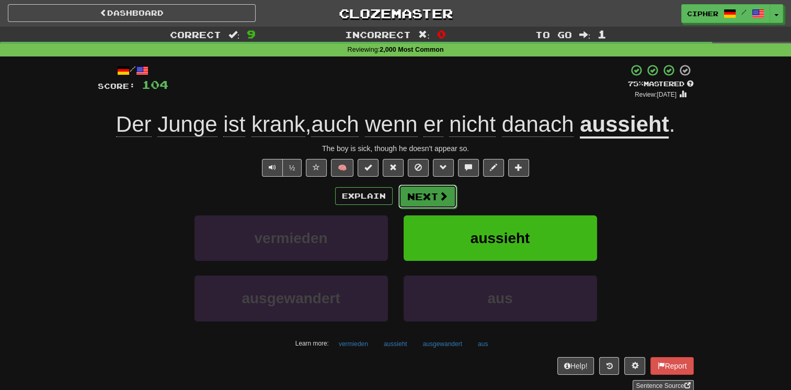
click at [422, 197] on button "Next" at bounding box center [427, 196] width 59 height 24
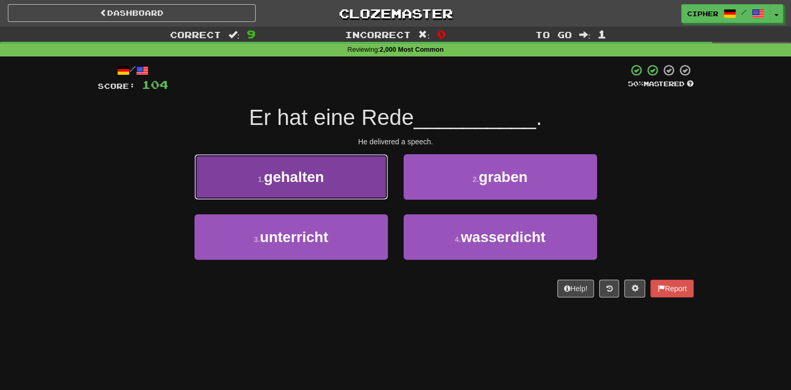
click at [351, 196] on button "1 . gehalten" at bounding box center [290, 176] width 193 height 45
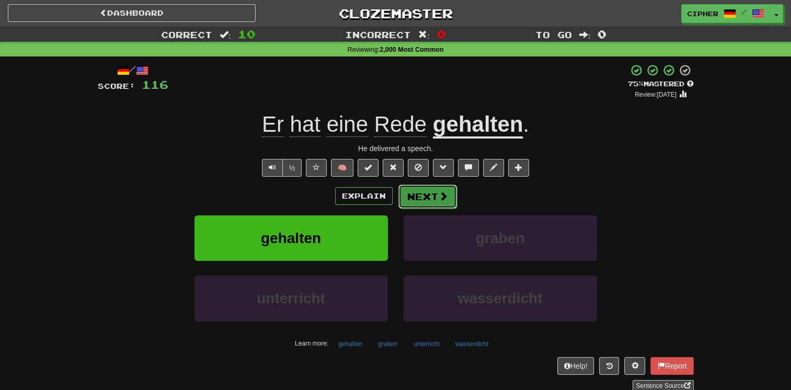
click at [423, 191] on button "Next" at bounding box center [427, 196] width 59 height 24
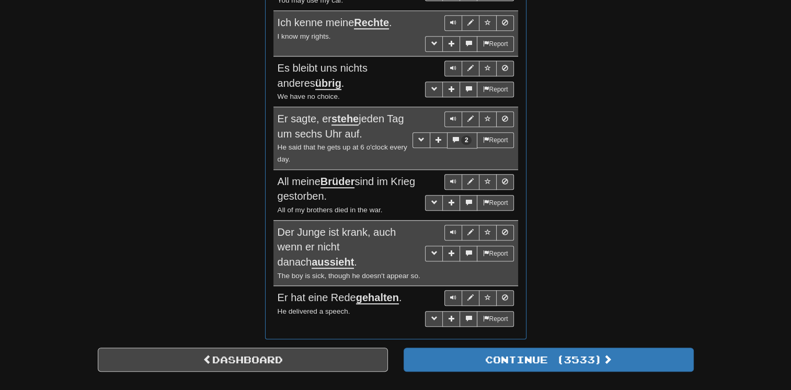
scroll to position [878, 0]
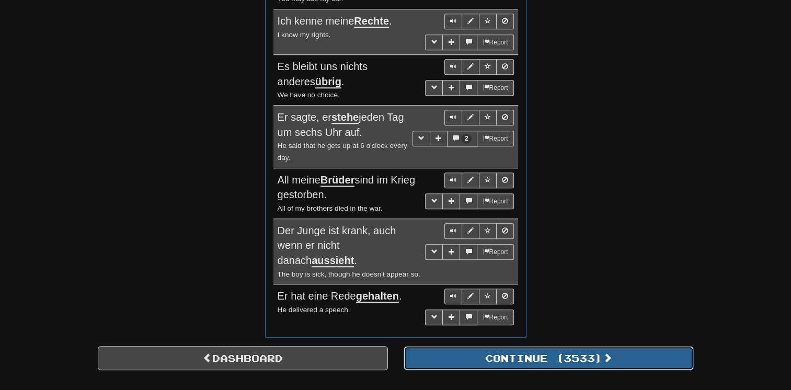
click at [474, 354] on button "Continue ( 3533 )" at bounding box center [548, 358] width 290 height 24
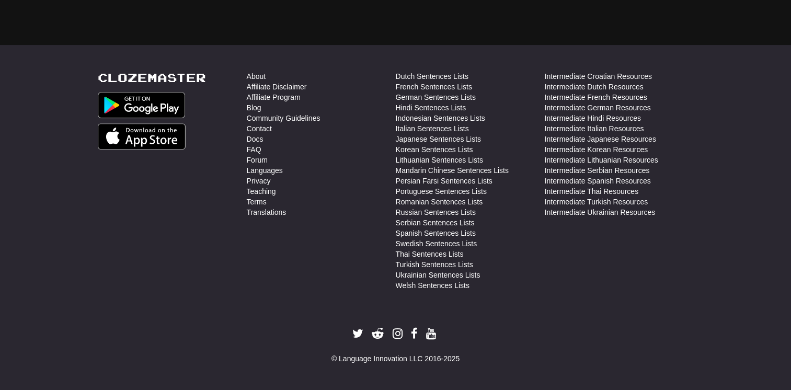
scroll to position [30, 0]
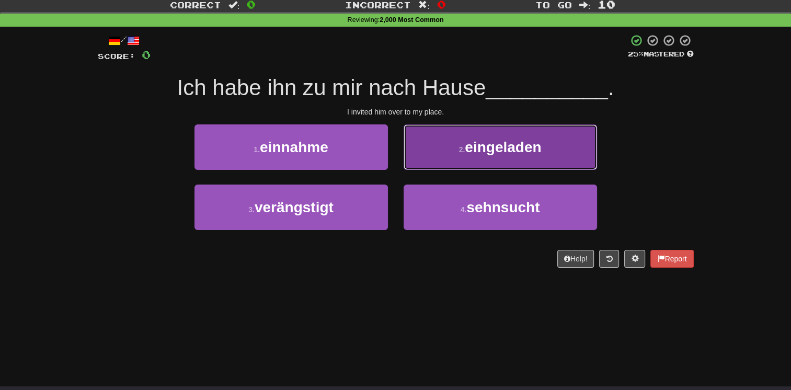
click at [505, 154] on span "eingeladen" at bounding box center [502, 147] width 76 height 16
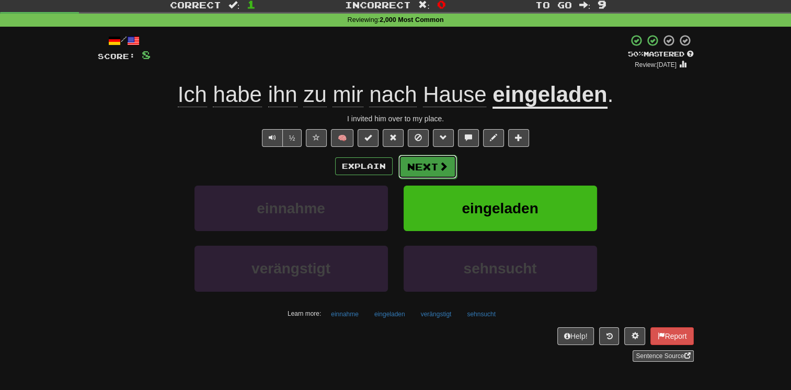
click at [415, 170] on button "Next" at bounding box center [427, 167] width 59 height 24
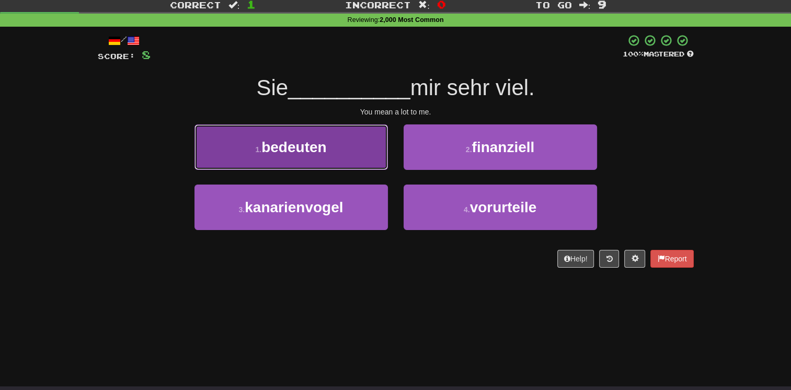
click at [371, 164] on button "1 . bedeuten" at bounding box center [290, 146] width 193 height 45
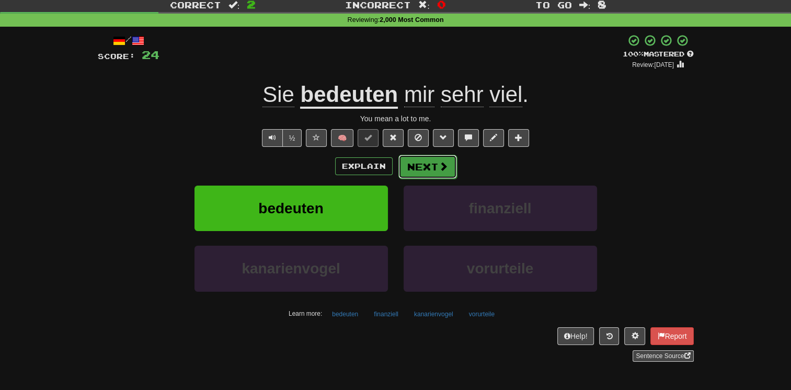
click at [428, 172] on button "Next" at bounding box center [427, 167] width 59 height 24
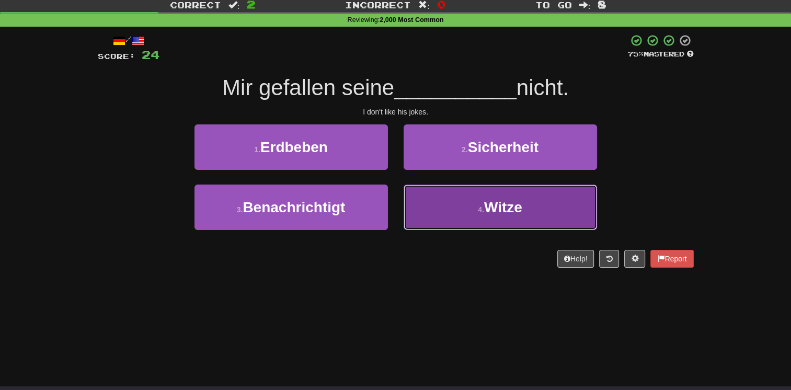
click at [438, 203] on button "4 . Witze" at bounding box center [499, 206] width 193 height 45
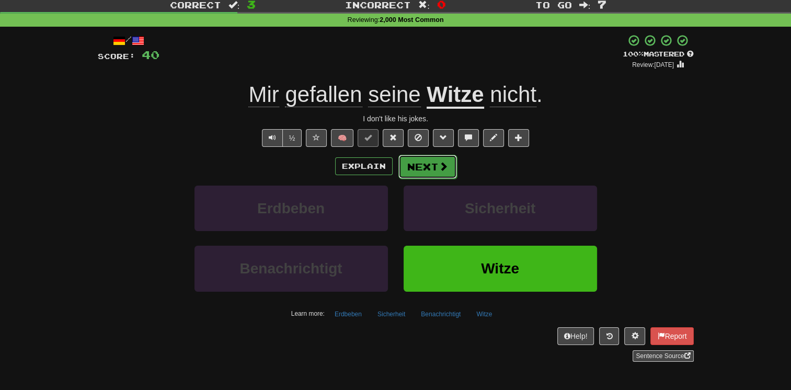
click at [428, 165] on button "Next" at bounding box center [427, 167] width 59 height 24
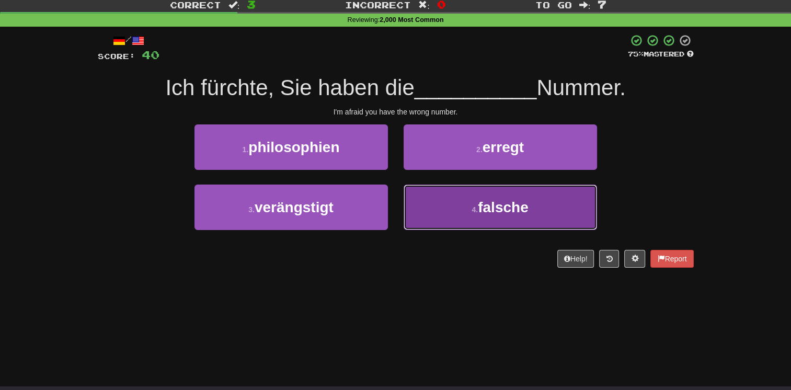
click at [434, 206] on button "4 . falsche" at bounding box center [499, 206] width 193 height 45
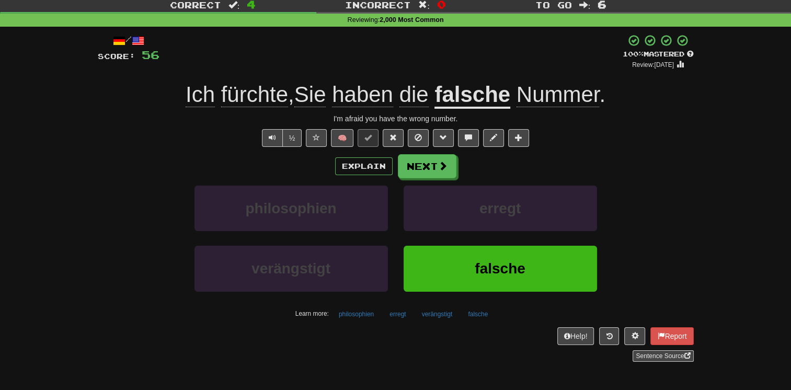
drag, startPoint x: 215, startPoint y: 89, endPoint x: 241, endPoint y: 93, distance: 25.9
click at [241, 93] on span "Ich fürchte , Sie haben die" at bounding box center [309, 94] width 249 height 25
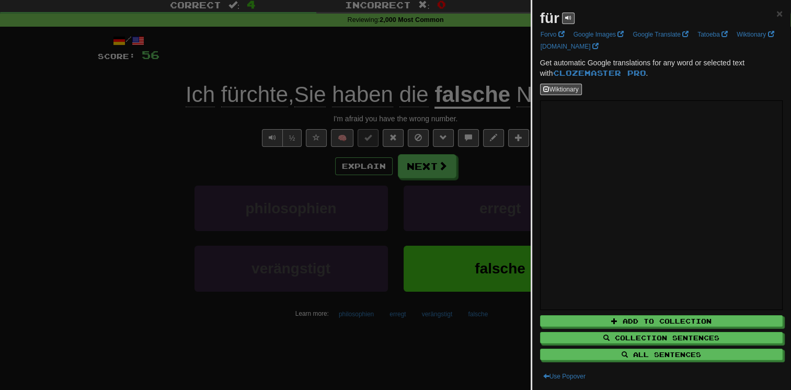
click at [241, 93] on div at bounding box center [395, 195] width 791 height 390
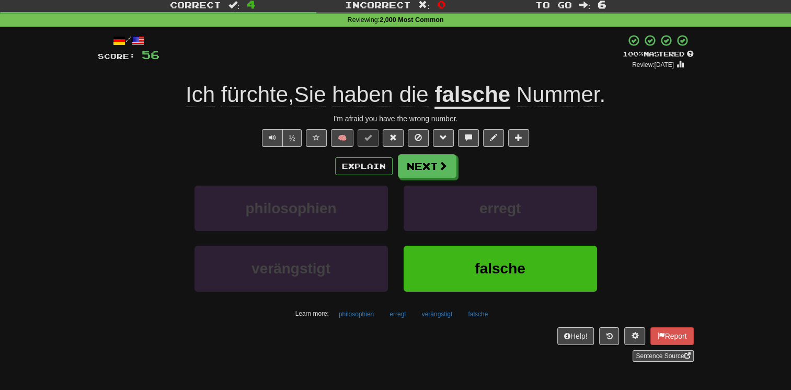
click at [294, 105] on span "fürchte" at bounding box center [310, 94] width 32 height 25
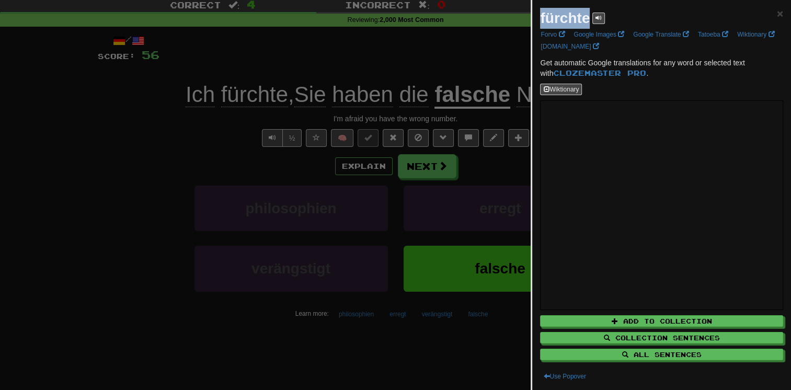
drag, startPoint x: 539, startPoint y: 19, endPoint x: 585, endPoint y: 21, distance: 46.1
click at [585, 21] on strong "fürchte" at bounding box center [565, 18] width 50 height 16
copy strong "fürchte"
click at [152, 166] on div at bounding box center [395, 195] width 791 height 390
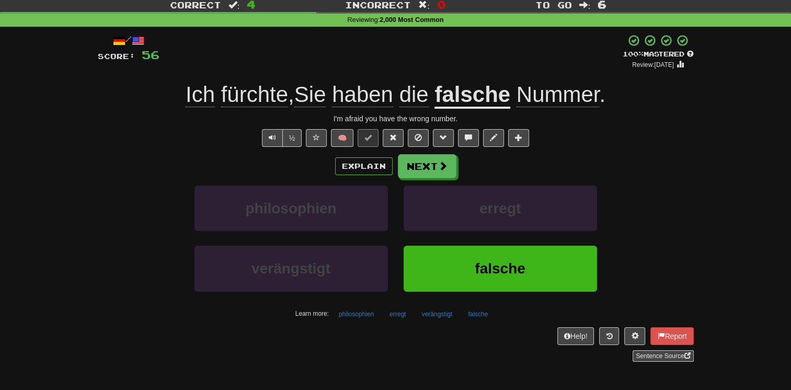
click at [167, 262] on div "verängstigt falsche" at bounding box center [395, 276] width 627 height 60
click at [409, 172] on button "Next" at bounding box center [427, 167] width 59 height 24
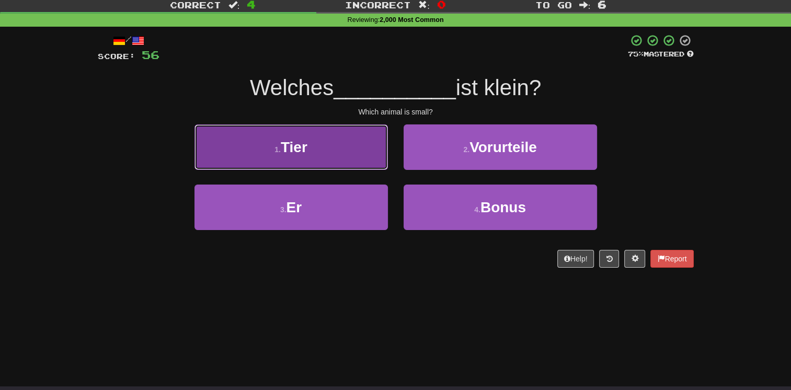
click at [347, 158] on button "1 . Tier" at bounding box center [290, 146] width 193 height 45
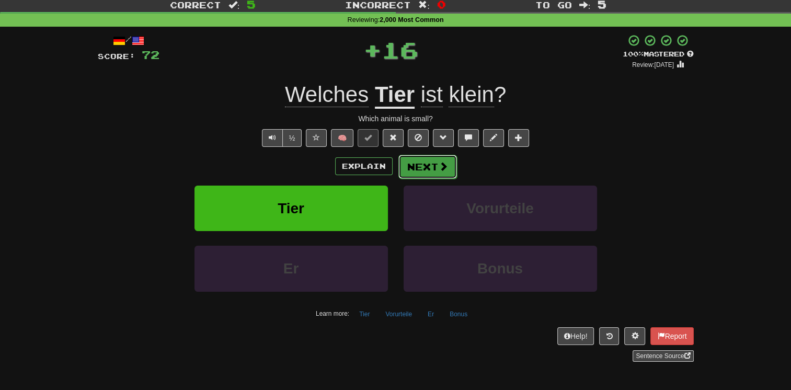
click at [418, 160] on button "Next" at bounding box center [427, 167] width 59 height 24
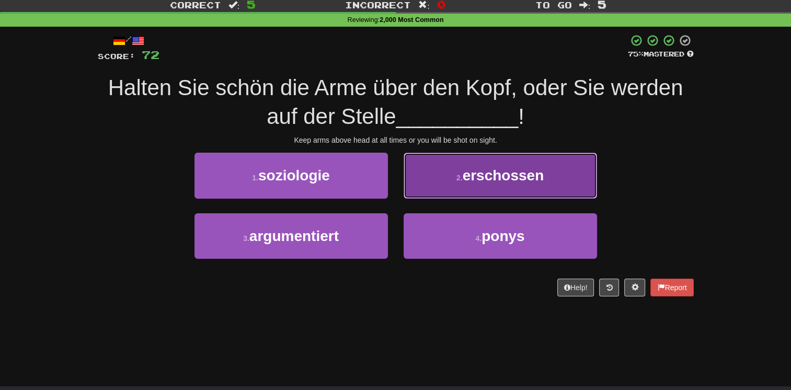
click at [408, 193] on button "2 . erschossen" at bounding box center [499, 175] width 193 height 45
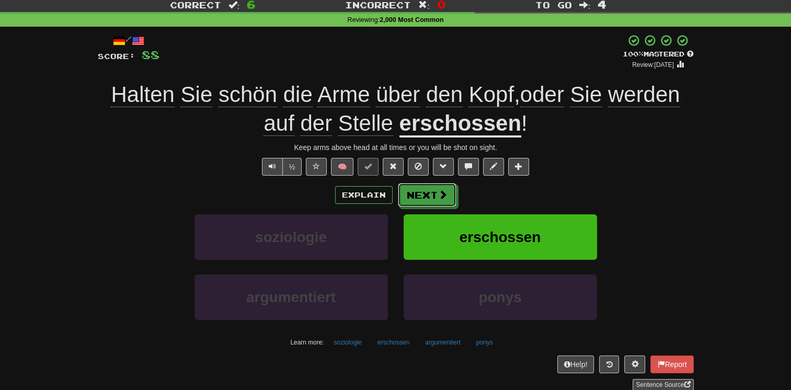
click at [408, 193] on button "Next" at bounding box center [427, 195] width 59 height 24
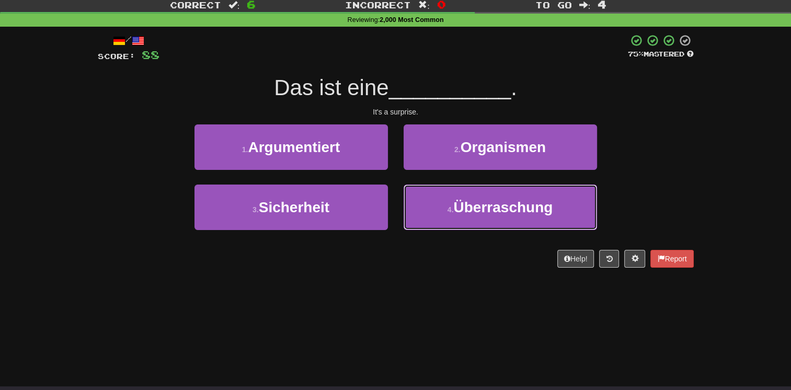
click at [408, 193] on button "4 . Überraschung" at bounding box center [499, 206] width 193 height 45
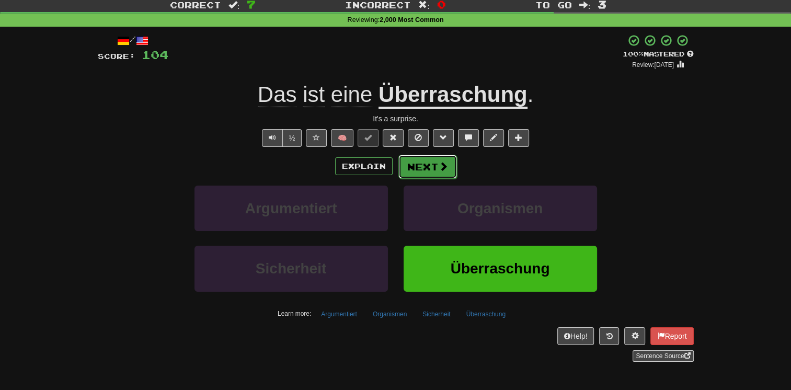
click at [449, 172] on button "Next" at bounding box center [427, 167] width 59 height 24
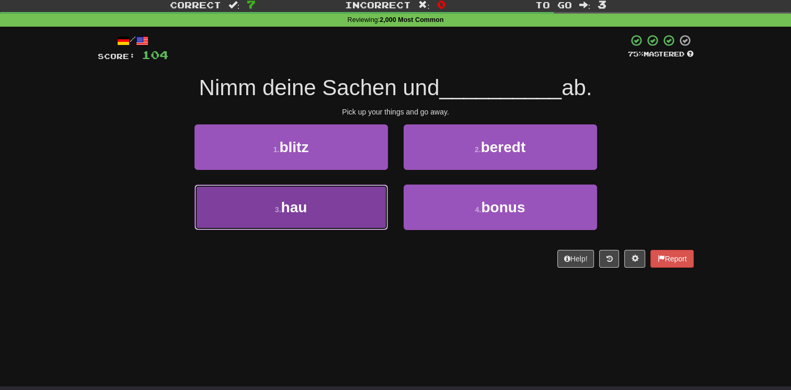
click at [347, 214] on button "3 . hau" at bounding box center [290, 206] width 193 height 45
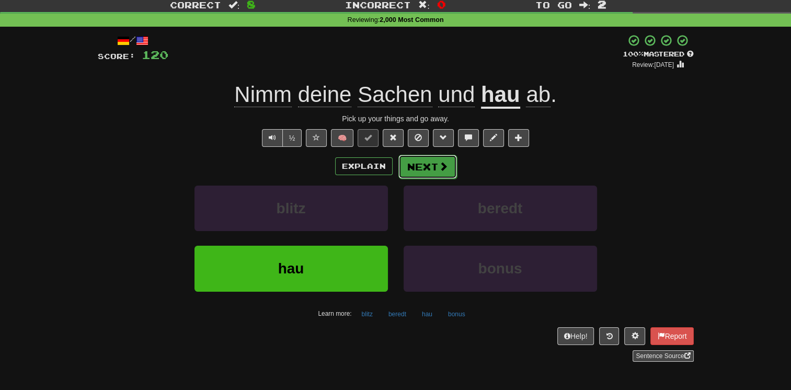
click at [426, 164] on button "Next" at bounding box center [427, 167] width 59 height 24
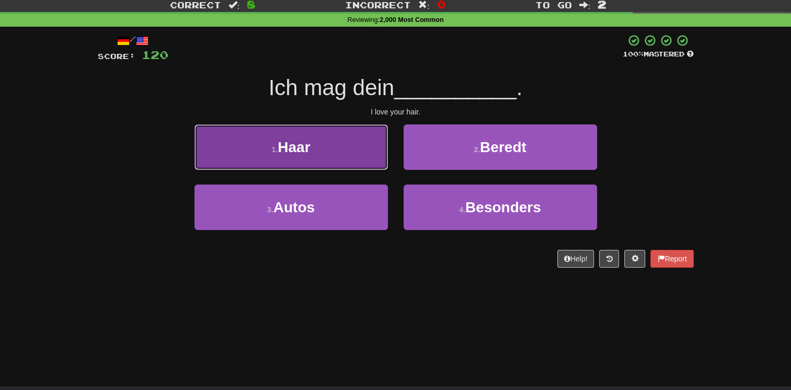
click at [367, 162] on button "1 . Haar" at bounding box center [290, 146] width 193 height 45
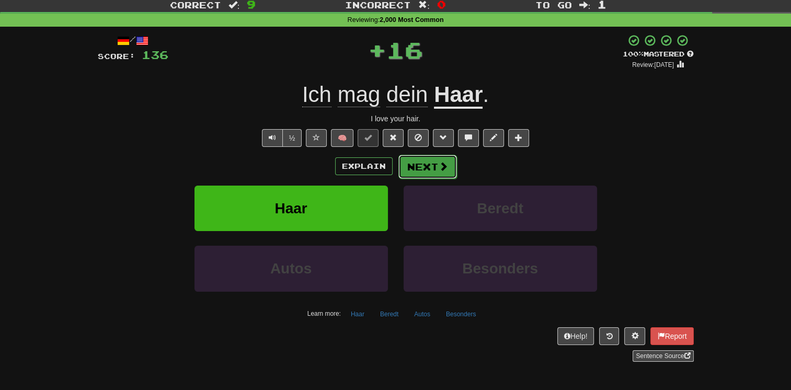
click at [414, 167] on button "Next" at bounding box center [427, 167] width 59 height 24
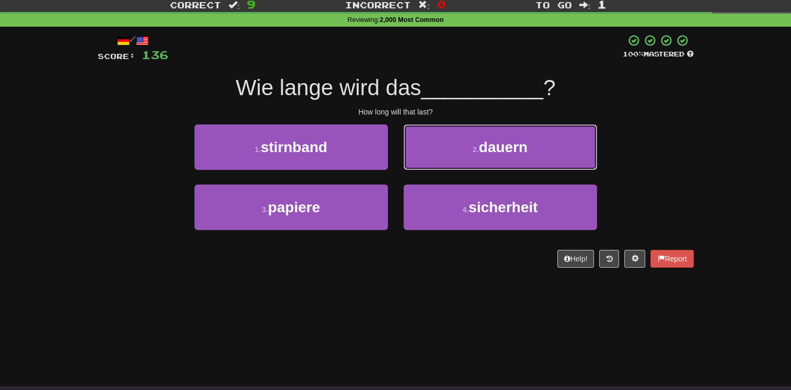
click at [414, 167] on button "2 . dauern" at bounding box center [499, 146] width 193 height 45
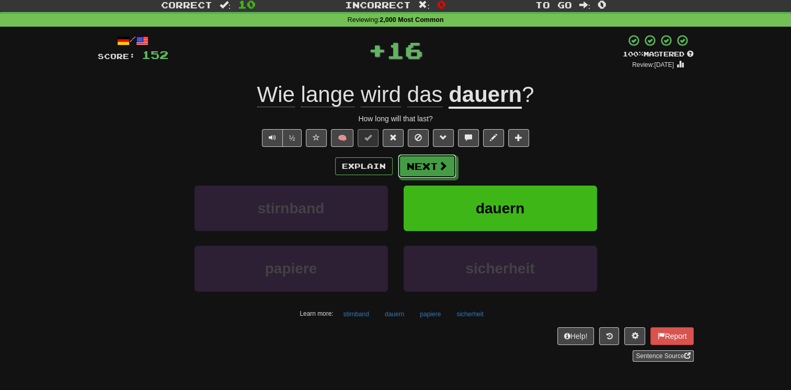
click at [414, 167] on button "Next" at bounding box center [427, 166] width 59 height 24
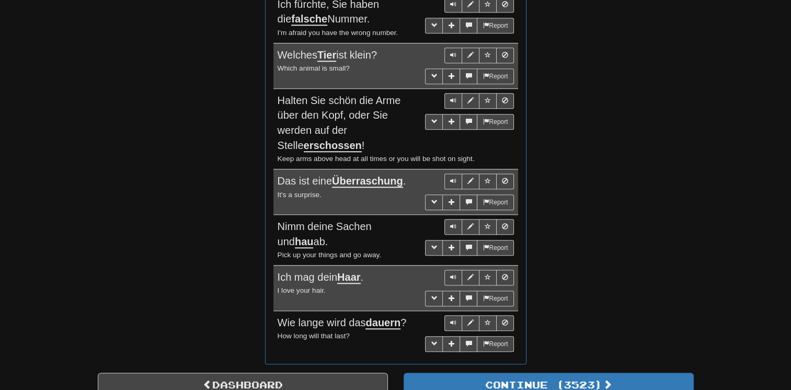
scroll to position [887, 0]
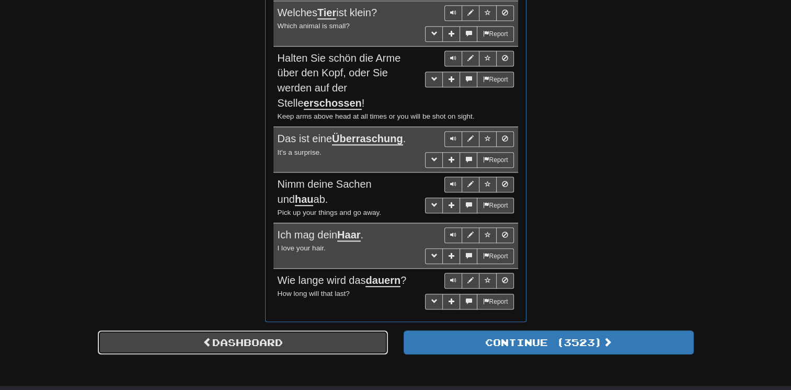
click at [332, 330] on link "Dashboard" at bounding box center [243, 342] width 290 height 24
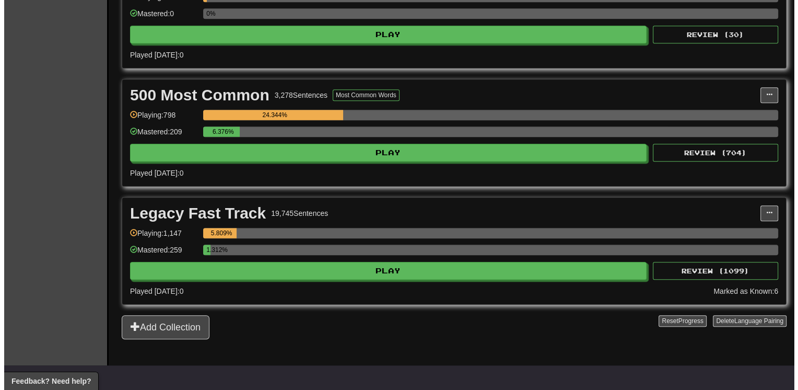
scroll to position [773, 0]
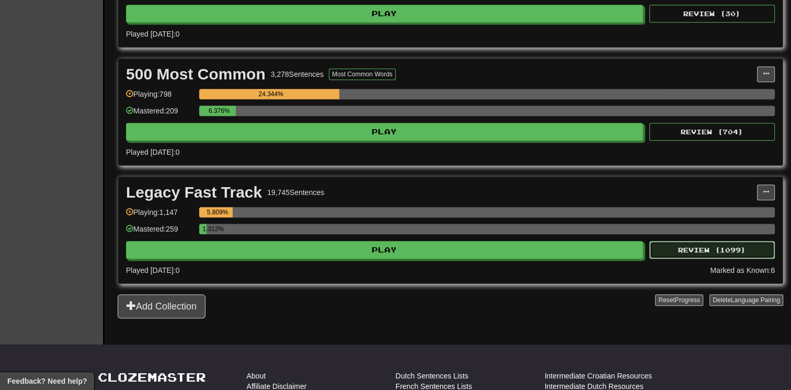
click at [711, 248] on button "Review ( 1099 )" at bounding box center [711, 250] width 125 height 18
select select "**"
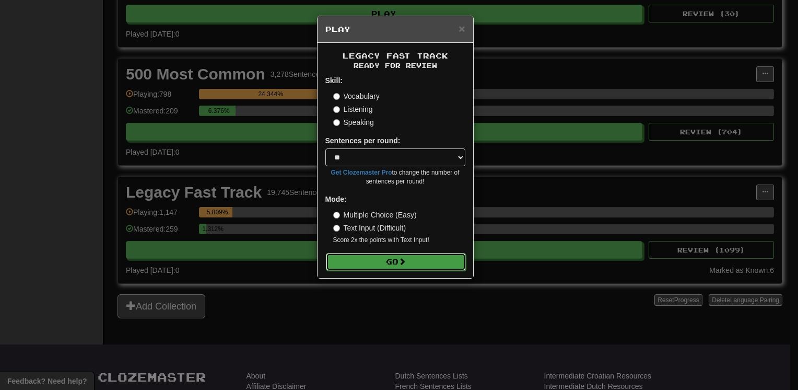
click at [455, 256] on button "Go" at bounding box center [396, 262] width 140 height 18
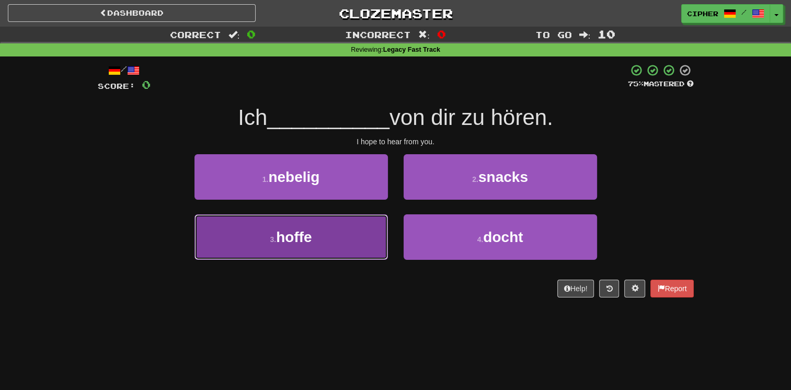
click at [351, 245] on button "3 . hoffe" at bounding box center [290, 236] width 193 height 45
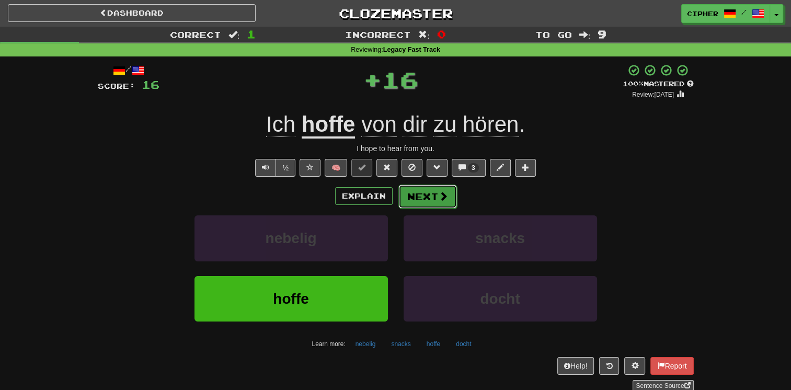
click at [424, 200] on button "Next" at bounding box center [427, 196] width 59 height 24
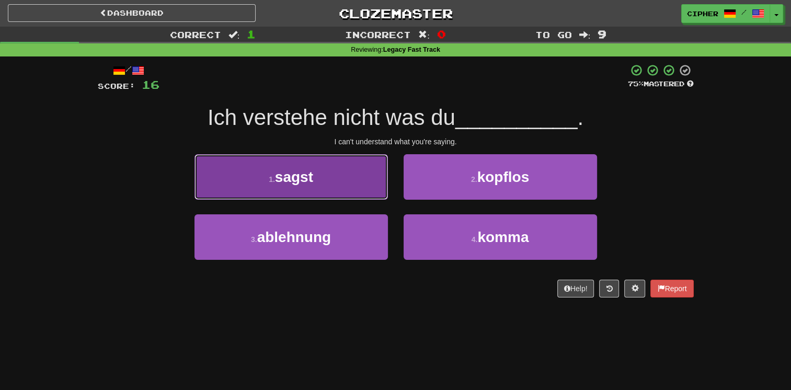
click at [352, 184] on button "1 . sagst" at bounding box center [290, 176] width 193 height 45
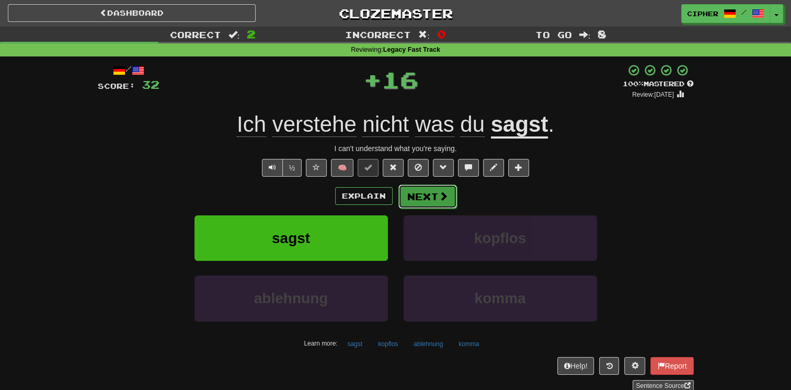
click at [423, 195] on button "Next" at bounding box center [427, 196] width 59 height 24
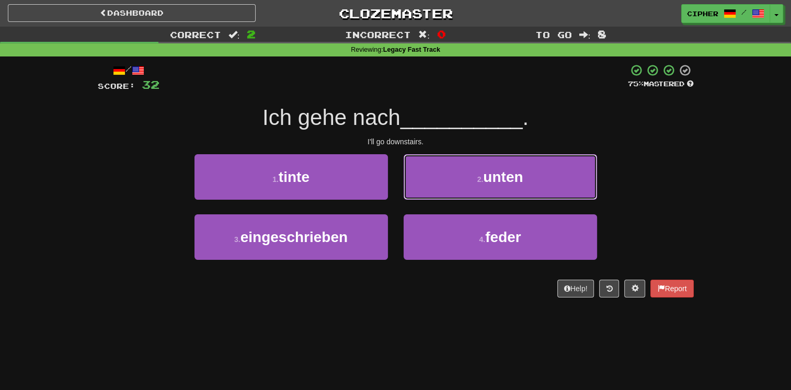
click at [423, 195] on button "2 . unten" at bounding box center [499, 176] width 193 height 45
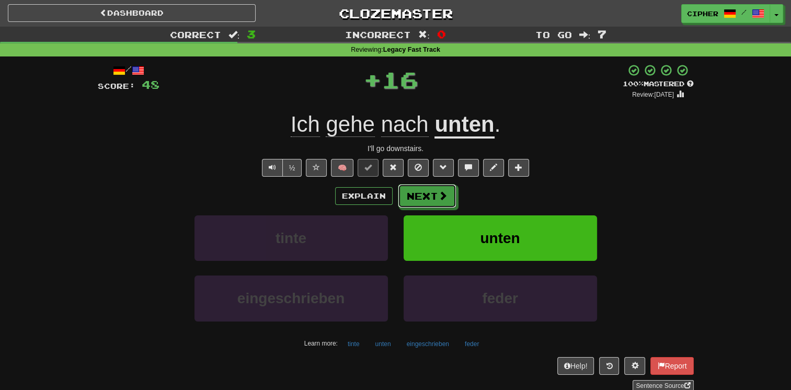
click at [423, 195] on button "Next" at bounding box center [427, 196] width 59 height 24
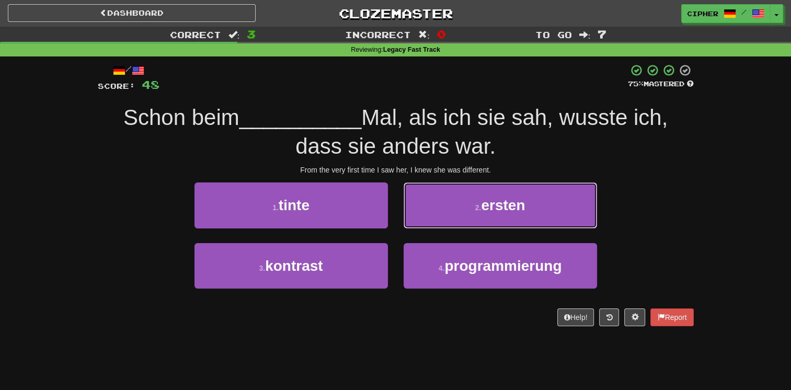
click at [423, 195] on button "2 . ersten" at bounding box center [499, 204] width 193 height 45
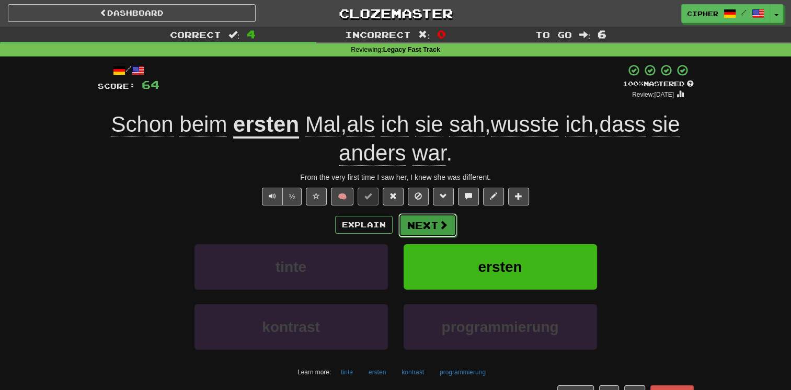
click at [416, 224] on button "Next" at bounding box center [427, 225] width 59 height 24
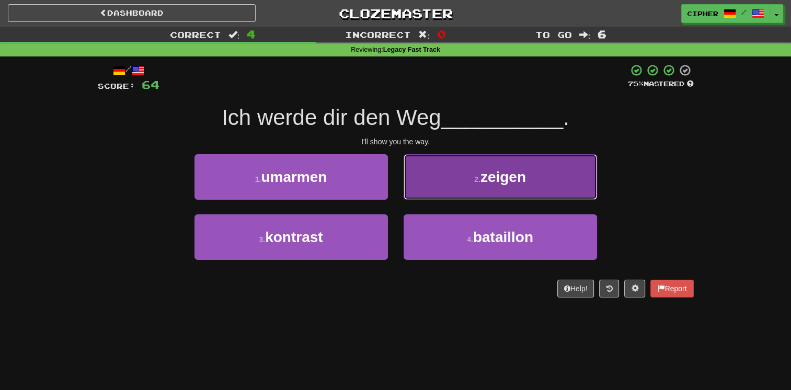
click at [433, 190] on button "2 . zeigen" at bounding box center [499, 176] width 193 height 45
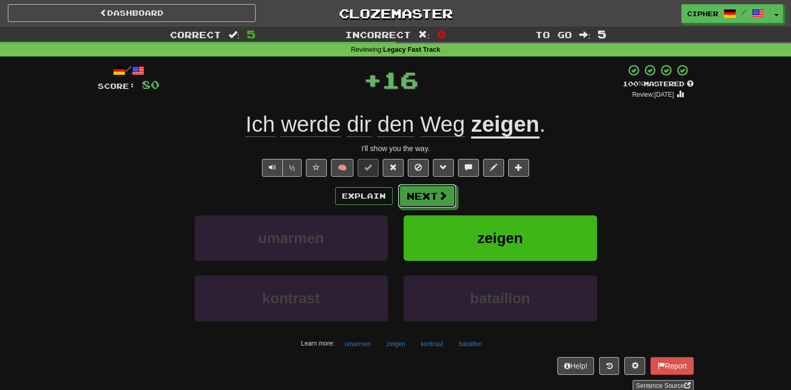
click at [433, 190] on button "Next" at bounding box center [427, 196] width 59 height 24
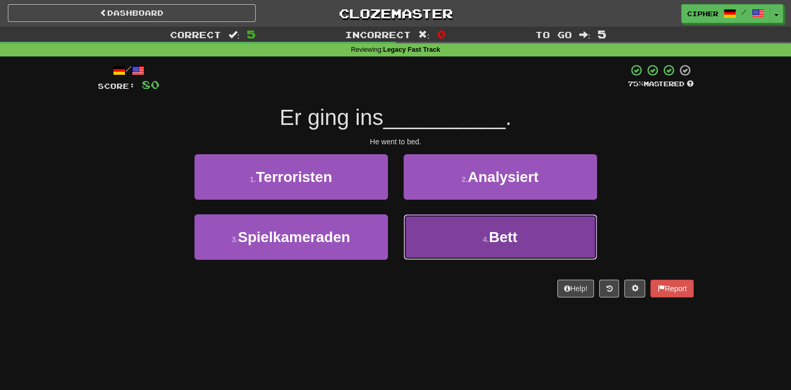
click at [437, 234] on button "4 . Bett" at bounding box center [499, 236] width 193 height 45
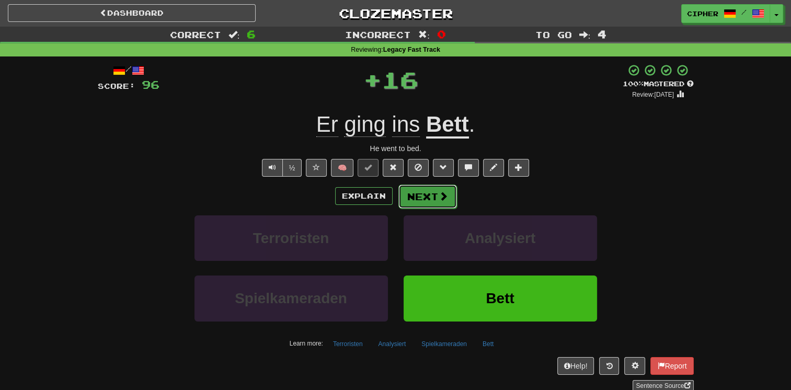
click at [428, 192] on button "Next" at bounding box center [427, 196] width 59 height 24
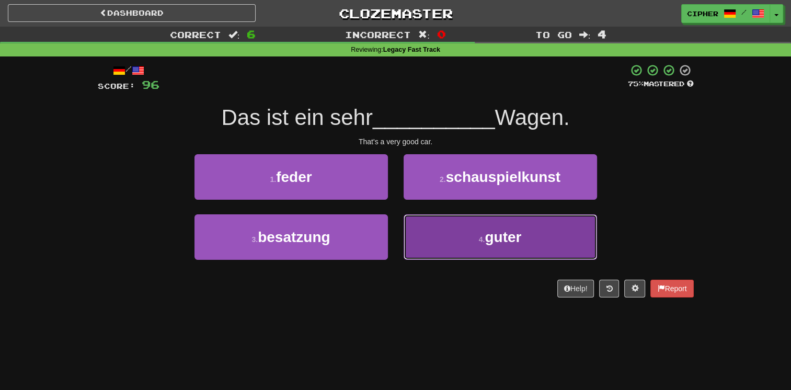
click at [435, 233] on button "4 . guter" at bounding box center [499, 236] width 193 height 45
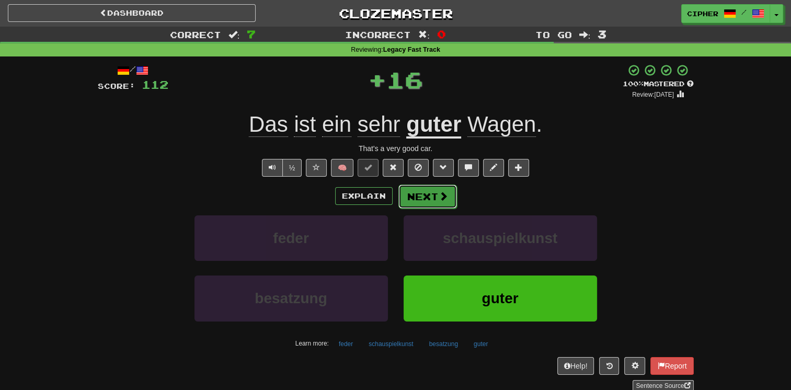
click at [434, 200] on button "Next" at bounding box center [427, 196] width 59 height 24
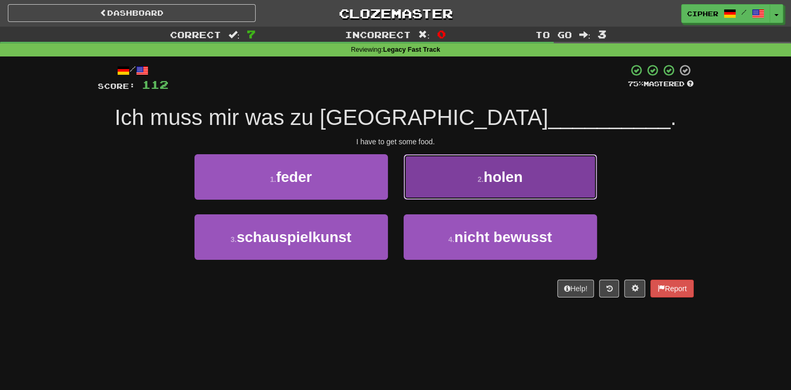
click at [431, 180] on button "2 . holen" at bounding box center [499, 176] width 193 height 45
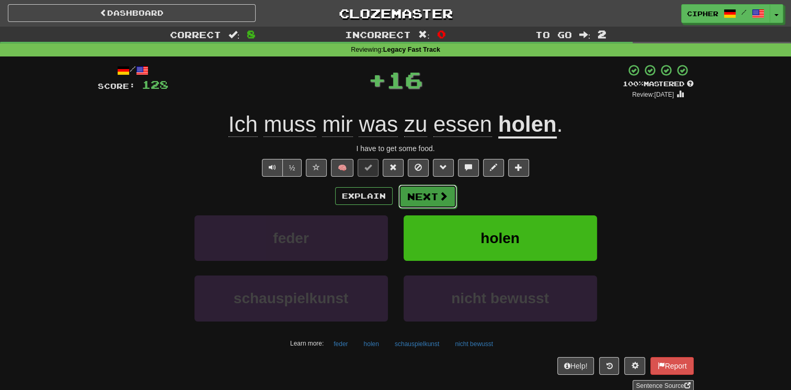
click at [426, 191] on button "Next" at bounding box center [427, 196] width 59 height 24
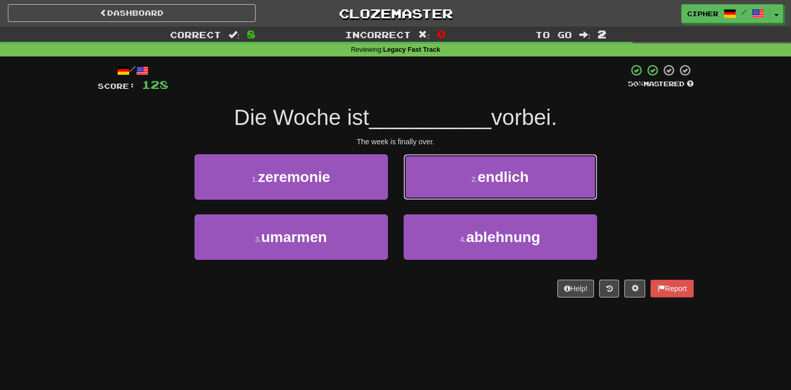
click at [426, 191] on button "2 . endlich" at bounding box center [499, 176] width 193 height 45
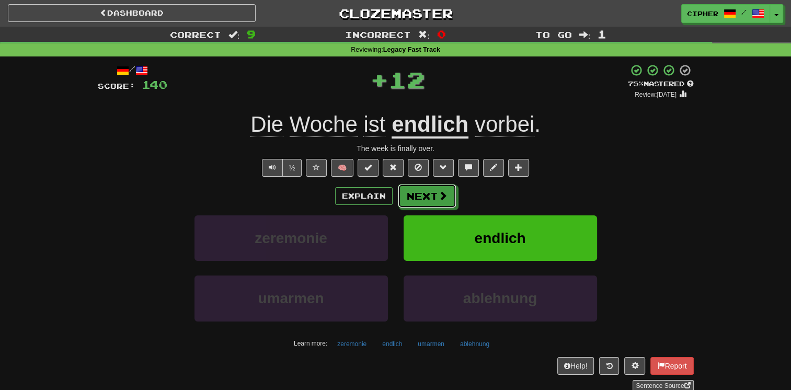
click at [426, 191] on button "Next" at bounding box center [427, 196] width 59 height 24
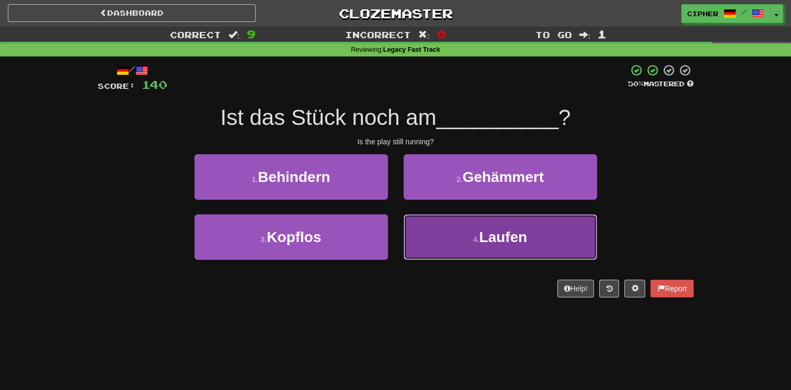
click at [431, 237] on button "4 . Laufen" at bounding box center [499, 236] width 193 height 45
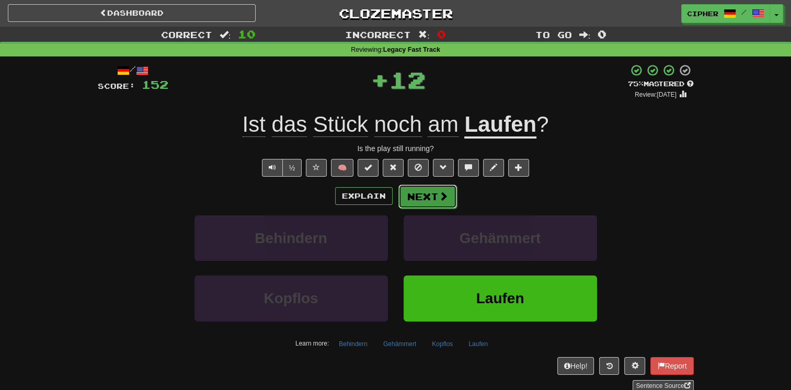
click at [421, 187] on button "Next" at bounding box center [427, 196] width 59 height 24
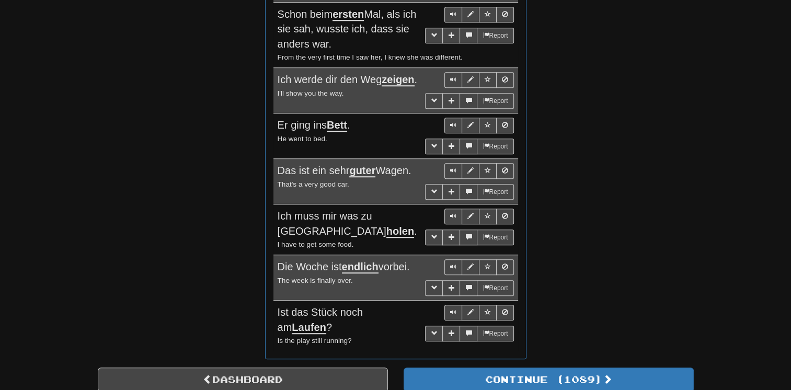
scroll to position [836, 0]
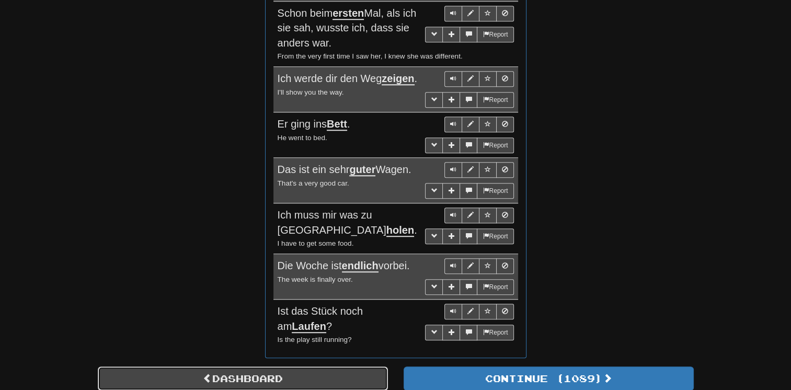
click at [334, 368] on link "Dashboard" at bounding box center [243, 378] width 290 height 24
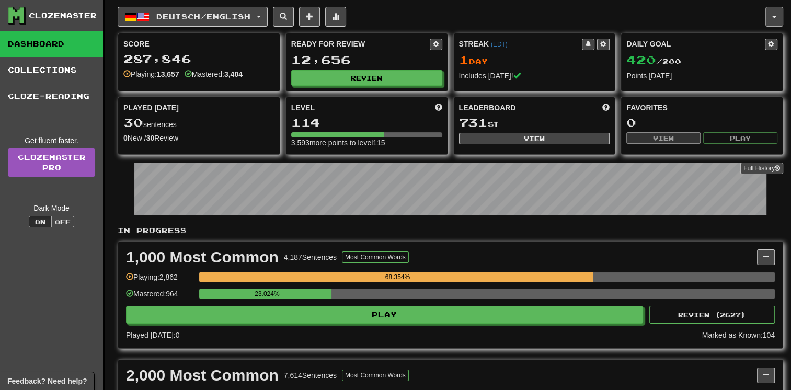
click at [775, 21] on button "button" at bounding box center [774, 17] width 18 height 20
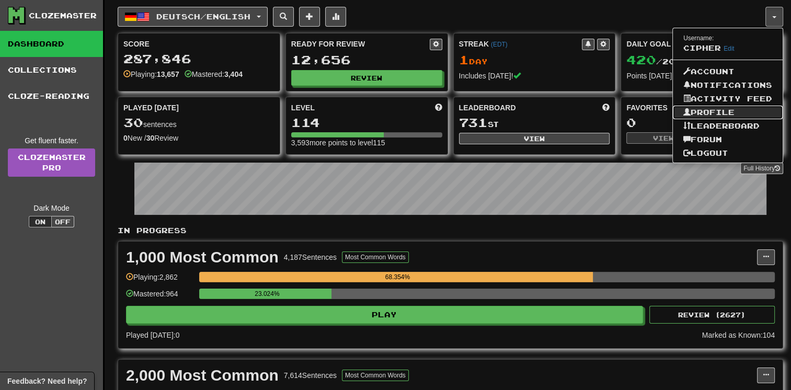
click at [733, 107] on link "Profile" at bounding box center [727, 113] width 110 height 14
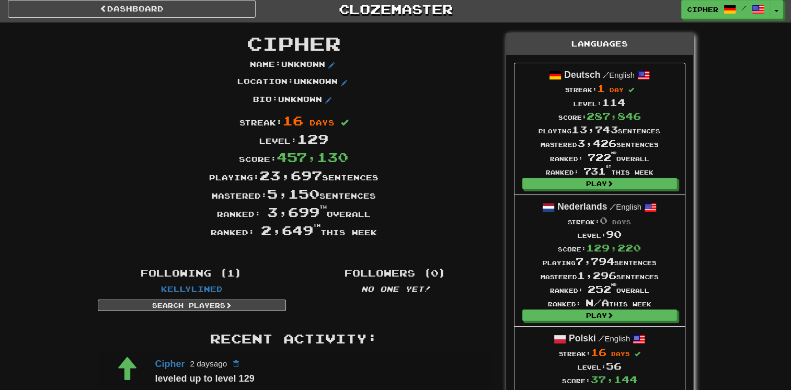
scroll to position [3, 0]
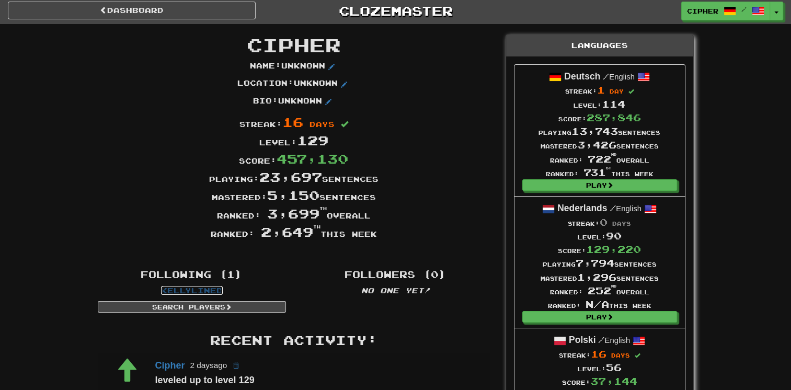
click at [207, 292] on link "KellyLined" at bounding box center [192, 290] width 62 height 9
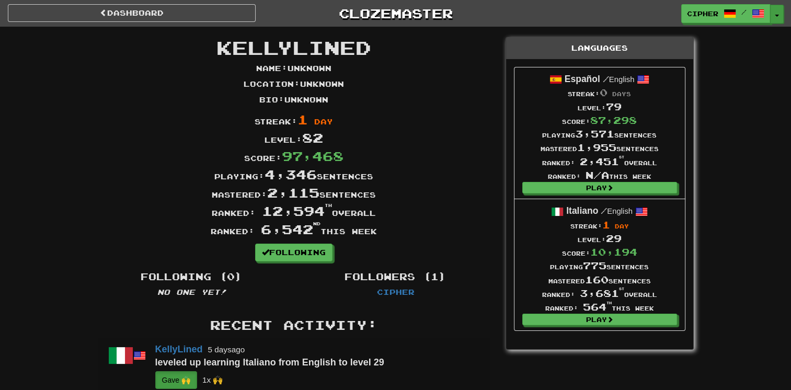
click at [780, 15] on button "Toggle Dropdown" at bounding box center [777, 14] width 14 height 19
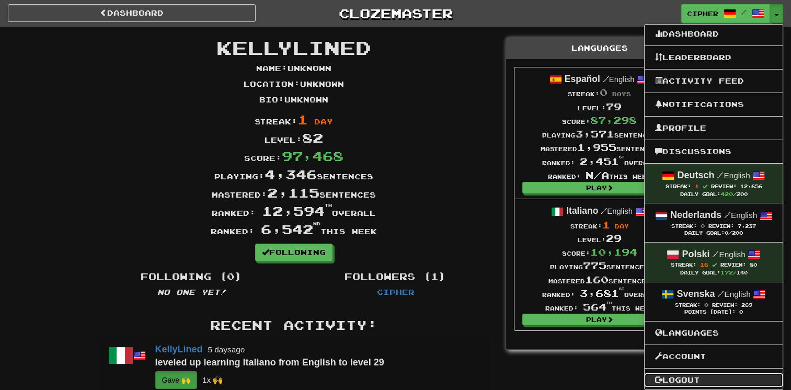
click at [713, 374] on link "Logout" at bounding box center [713, 380] width 138 height 14
